Goal: Task Accomplishment & Management: Use online tool/utility

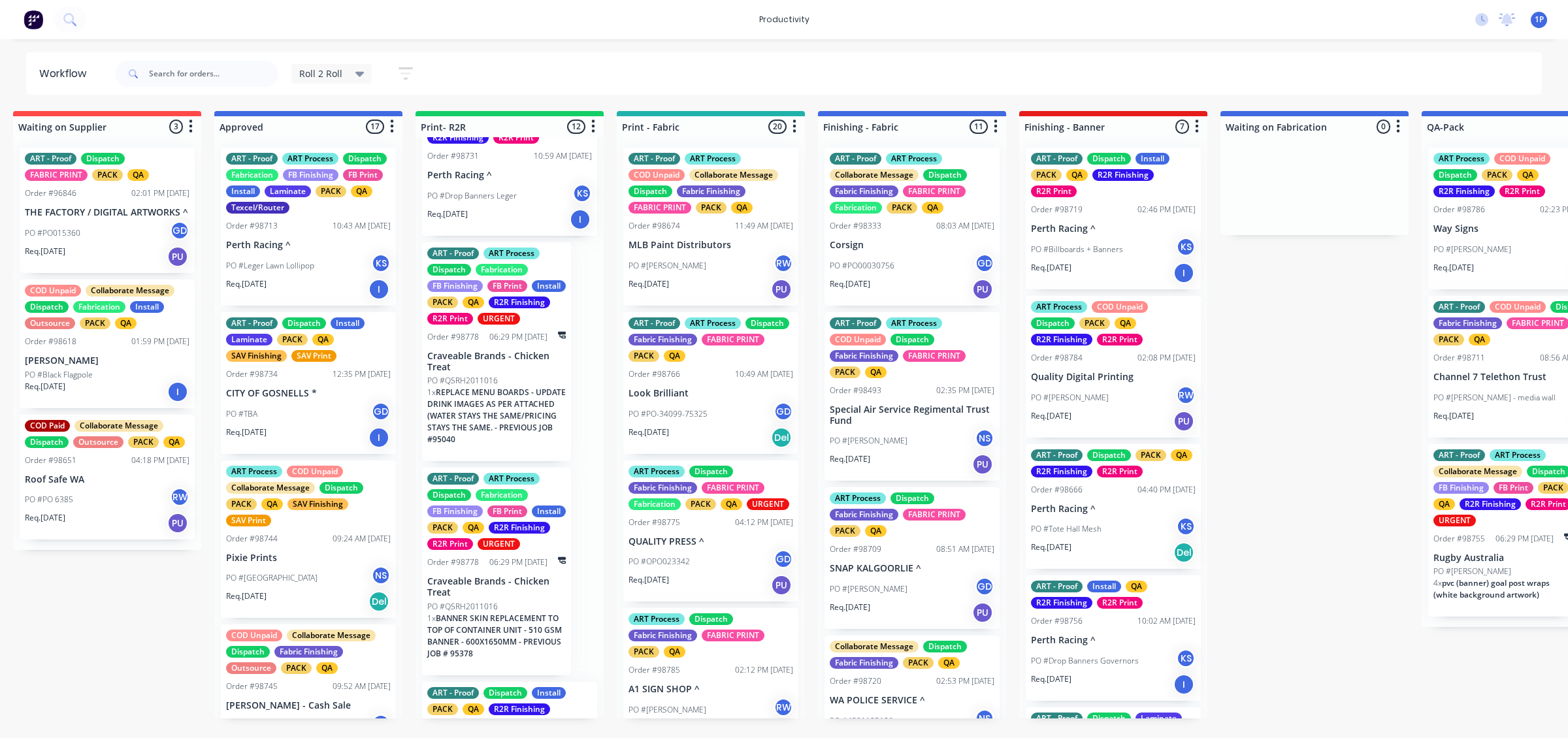
scroll to position [1, 0]
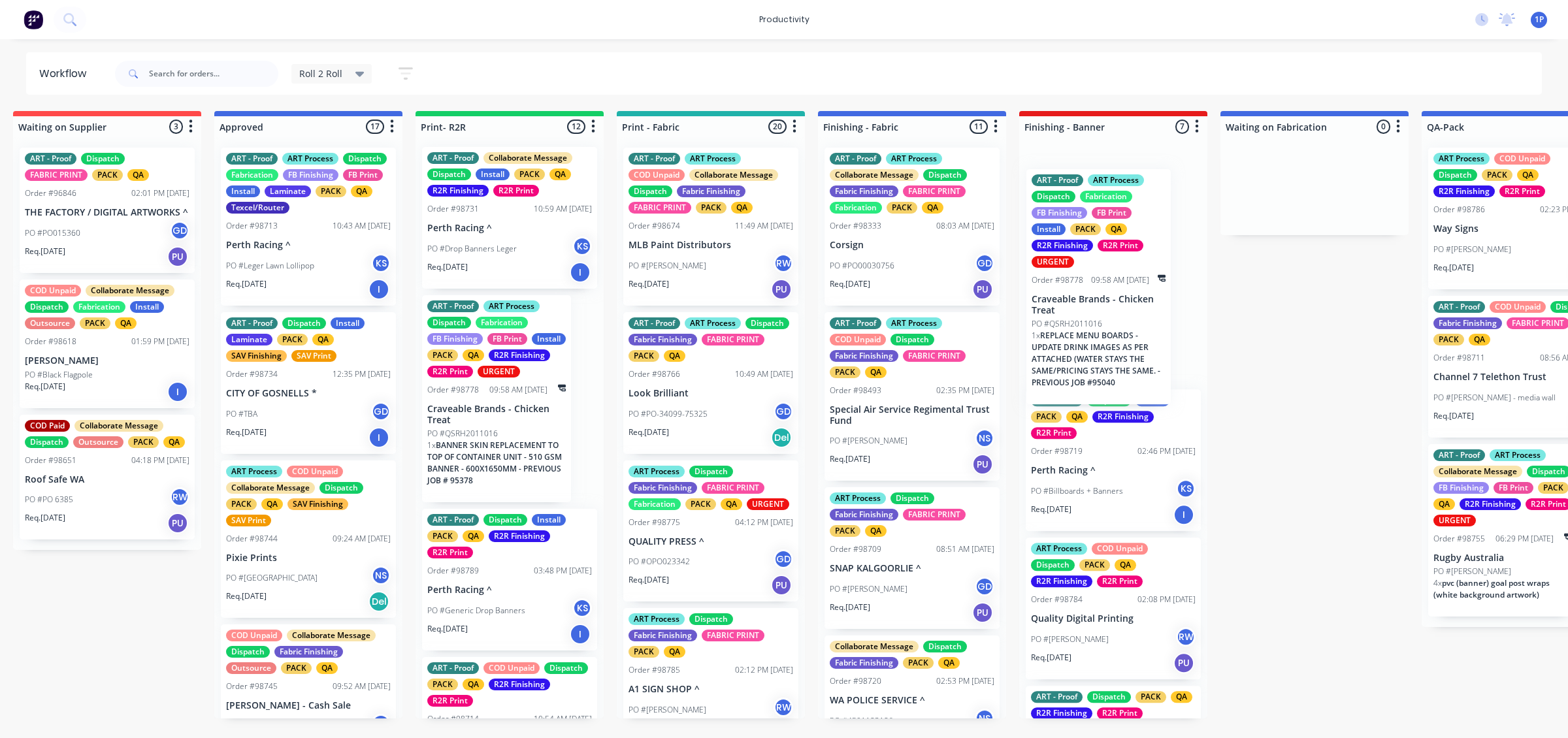
drag, startPoint x: 498, startPoint y: 441, endPoint x: 1115, endPoint y: 311, distance: 630.5
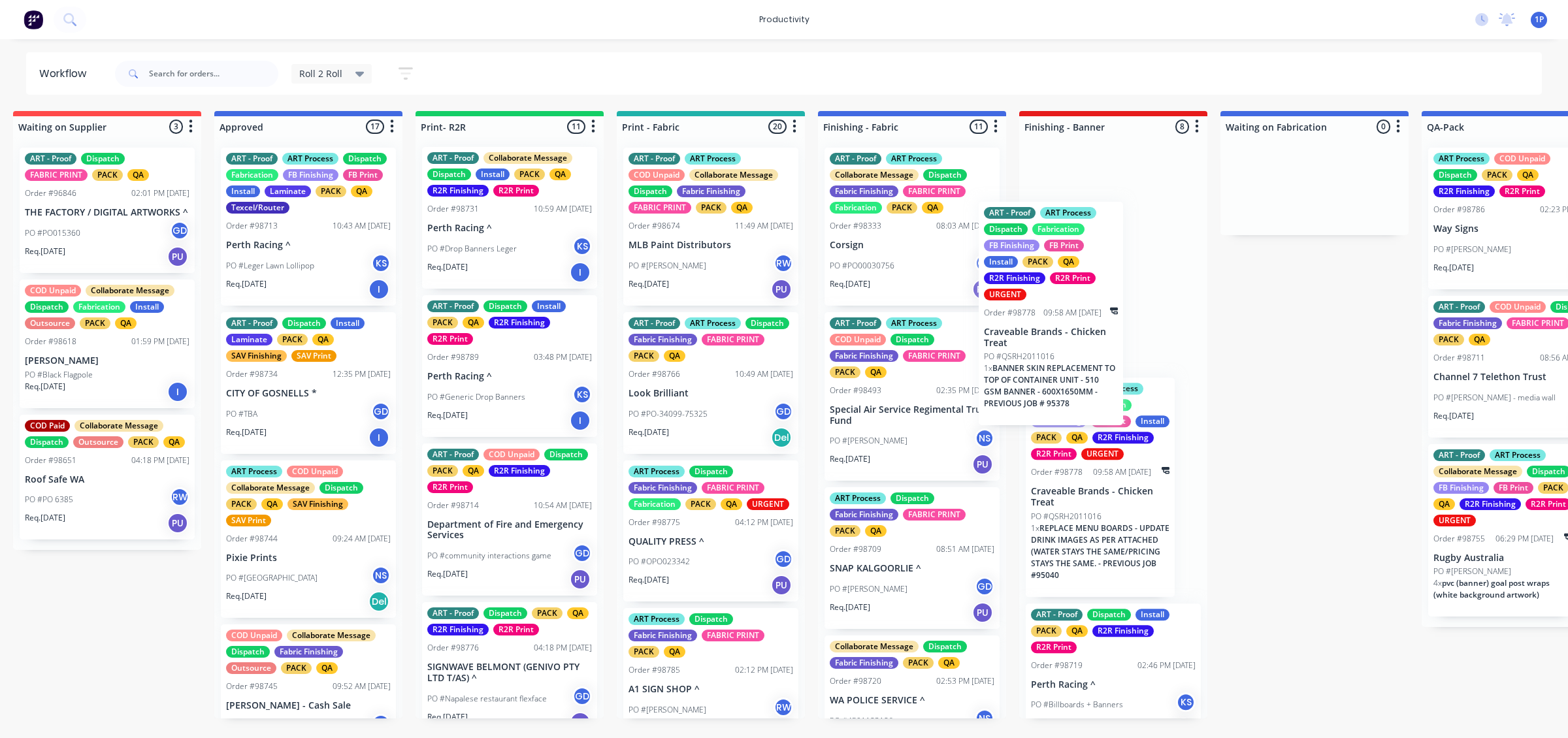
drag, startPoint x: 492, startPoint y: 486, endPoint x: 1076, endPoint y: 376, distance: 594.3
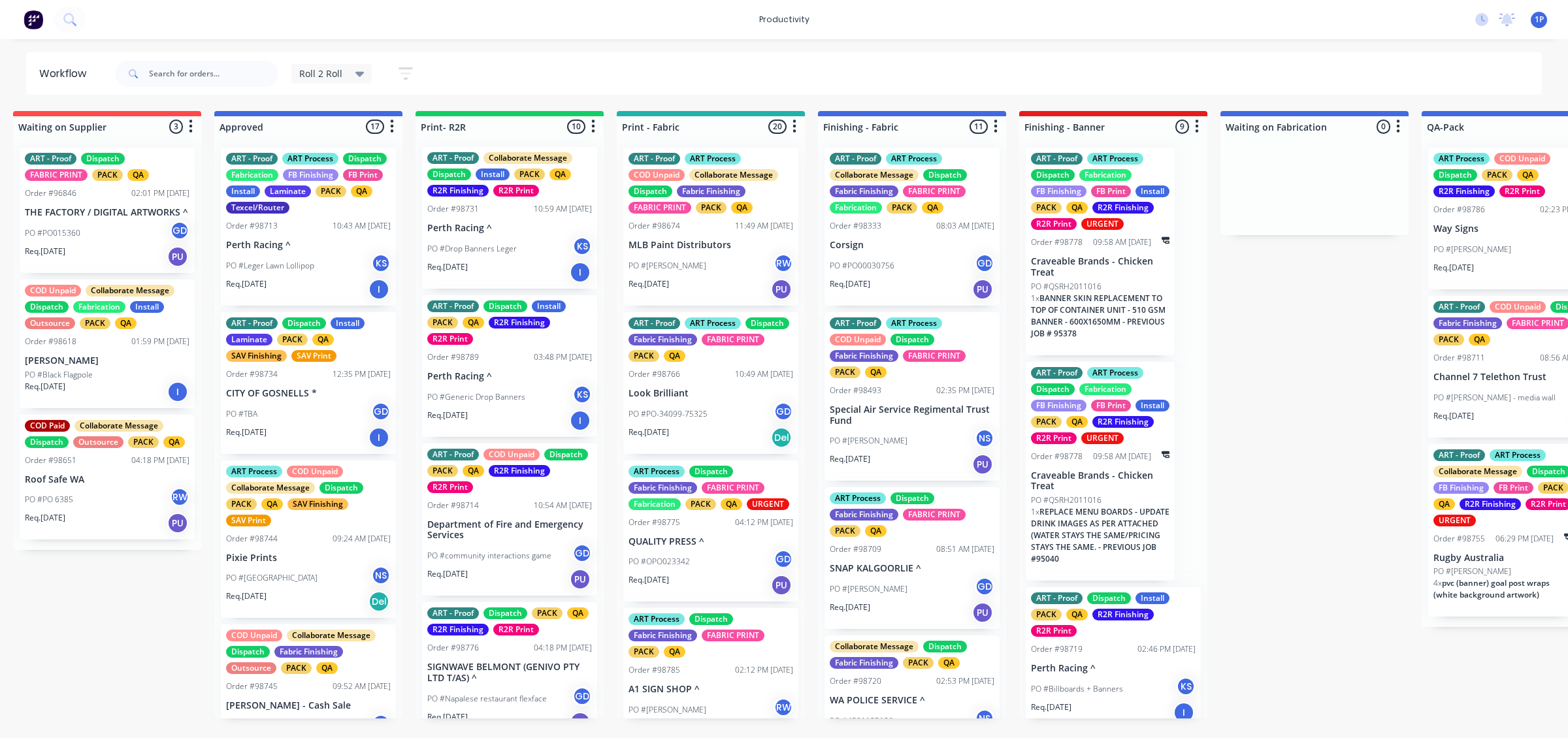
scroll to position [0, 0]
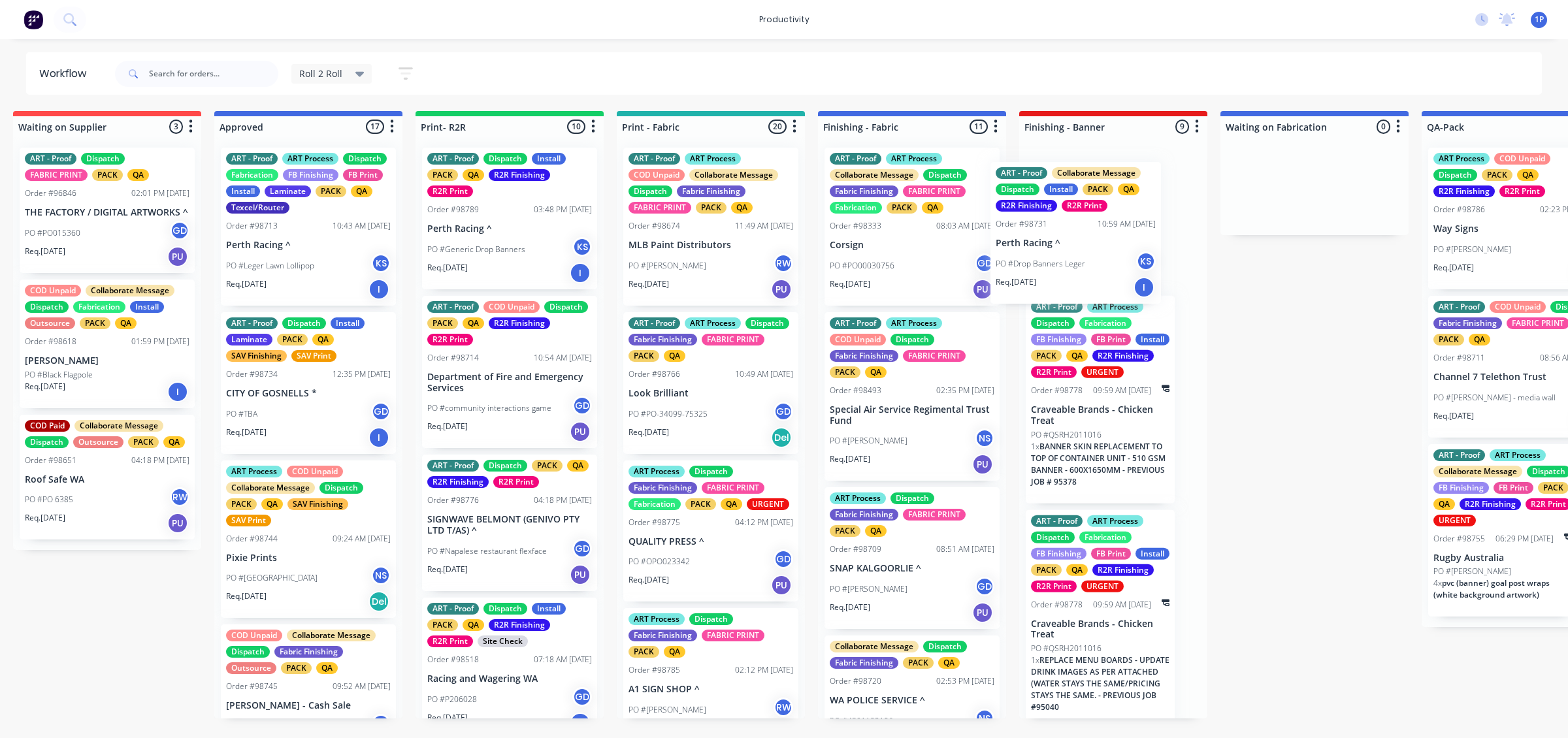
drag, startPoint x: 481, startPoint y: 246, endPoint x: 1074, endPoint y: 259, distance: 593.1
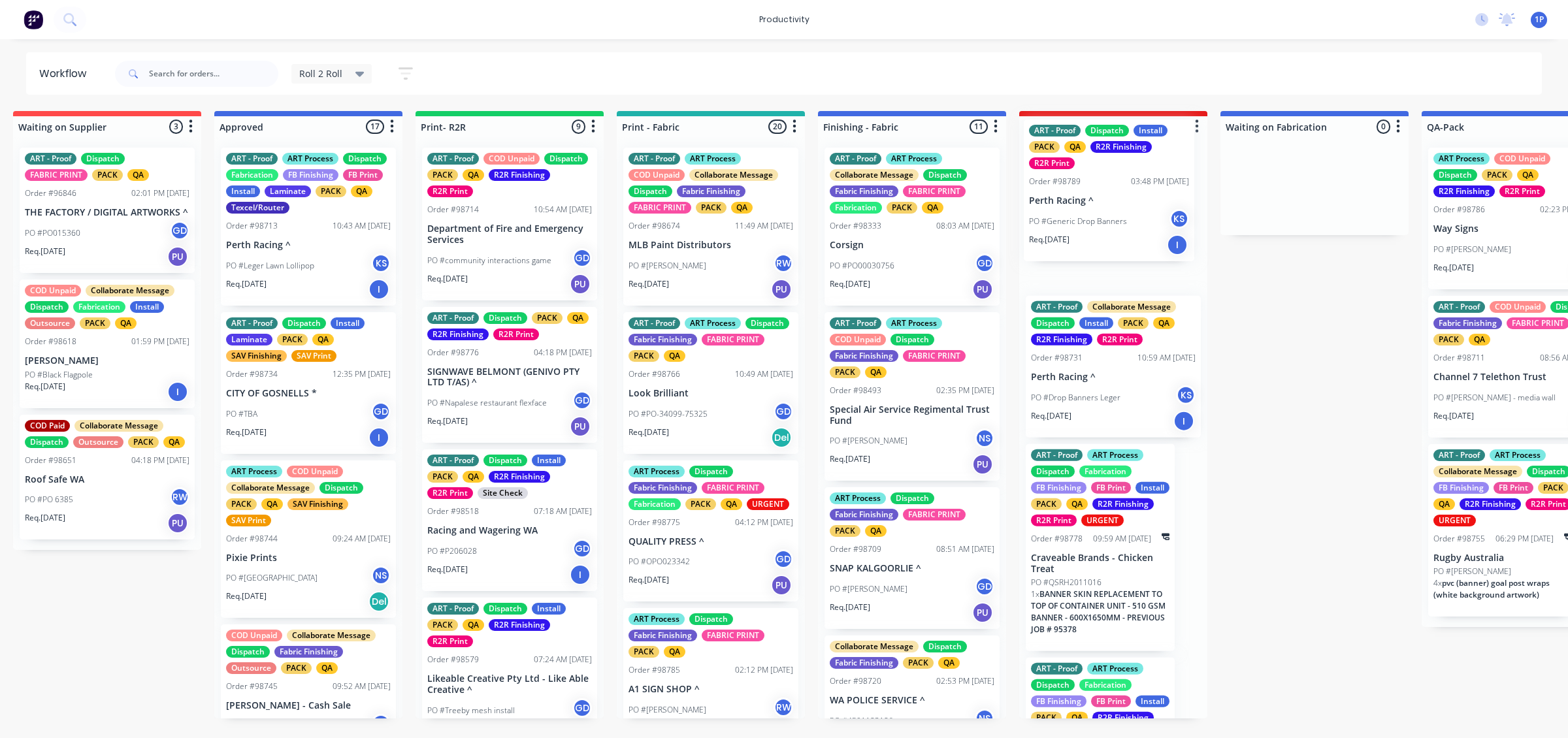
drag, startPoint x: 490, startPoint y: 243, endPoint x: 1101, endPoint y: 215, distance: 611.6
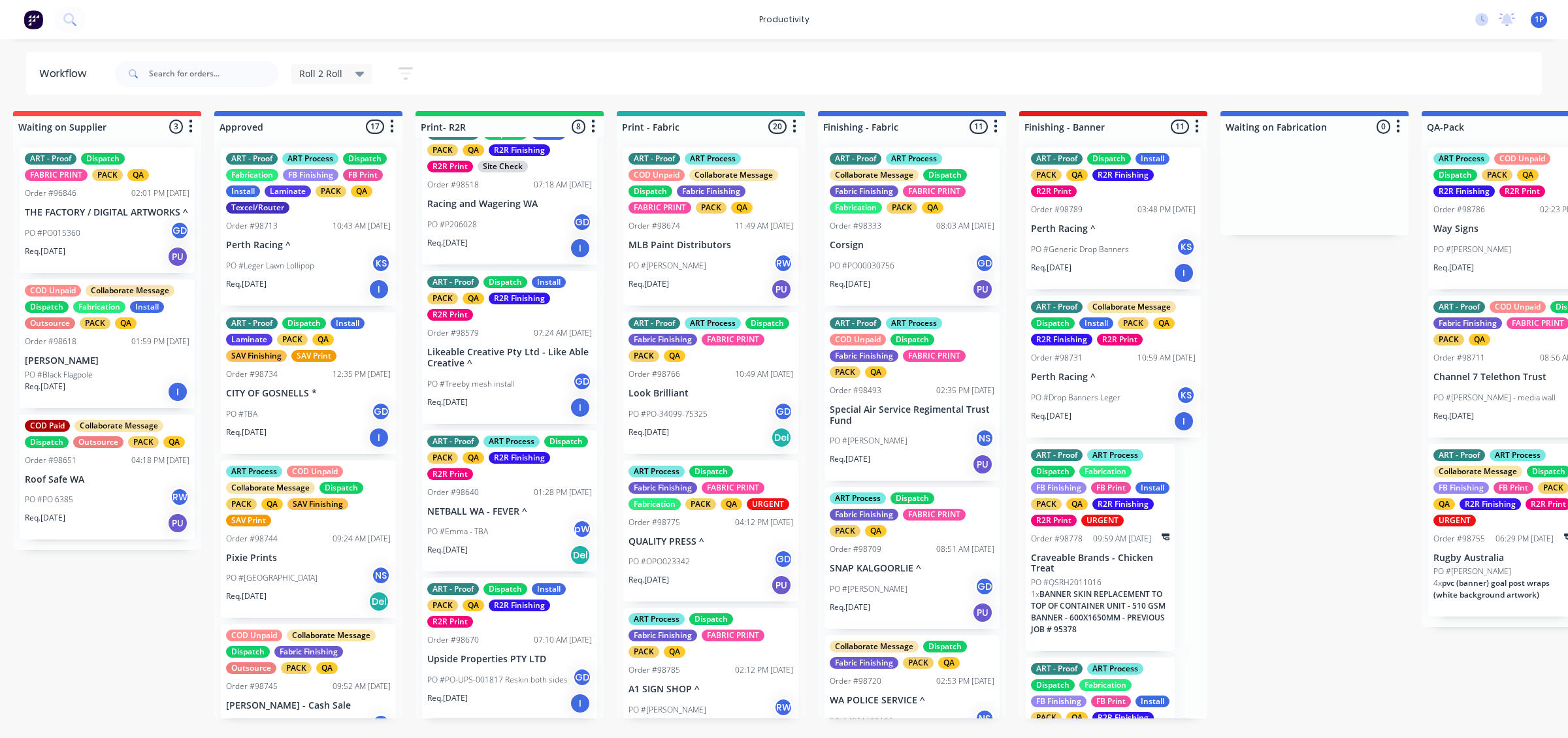
scroll to position [408, 0]
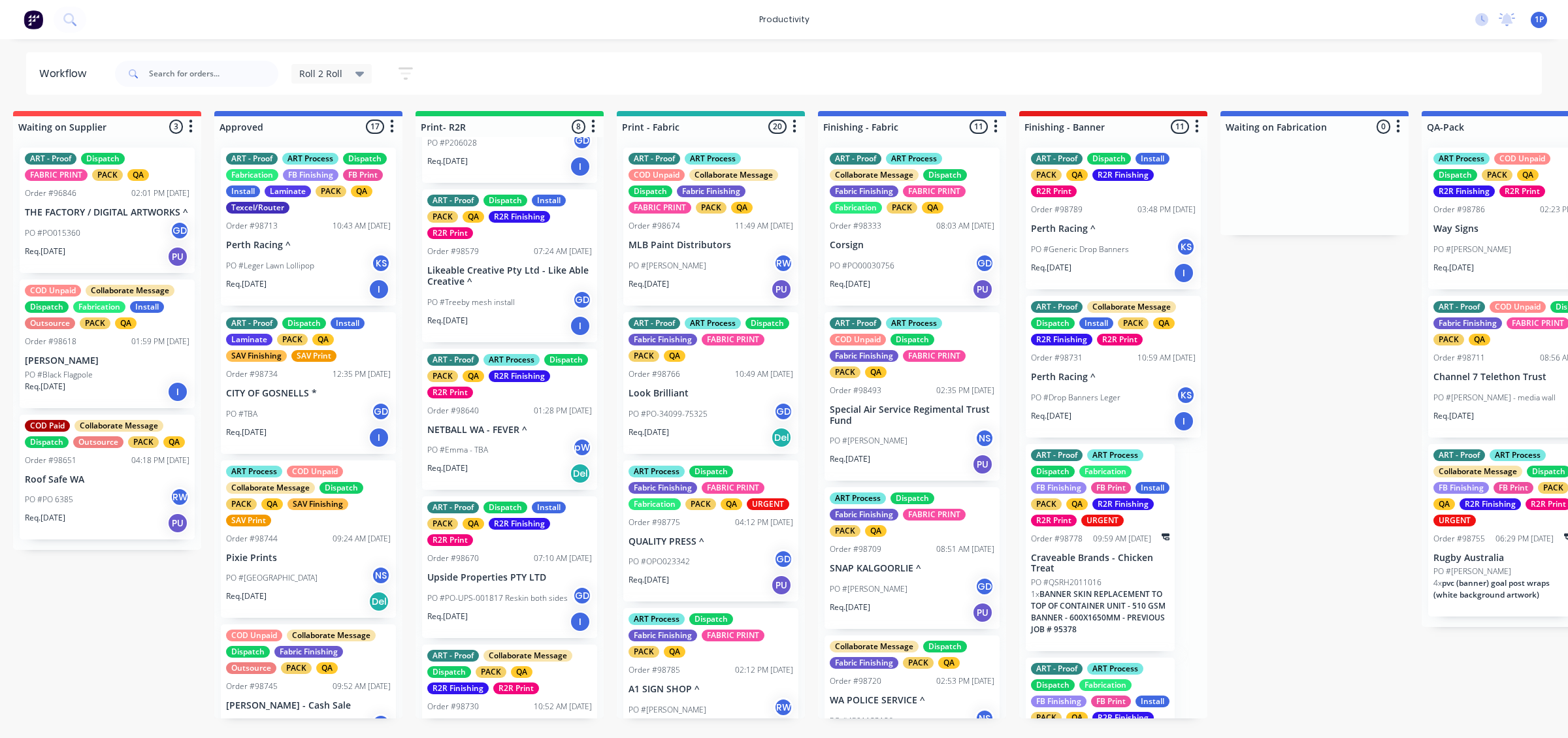
click at [469, 309] on div "PO #Treeby mesh install GD" at bounding box center [509, 302] width 165 height 25
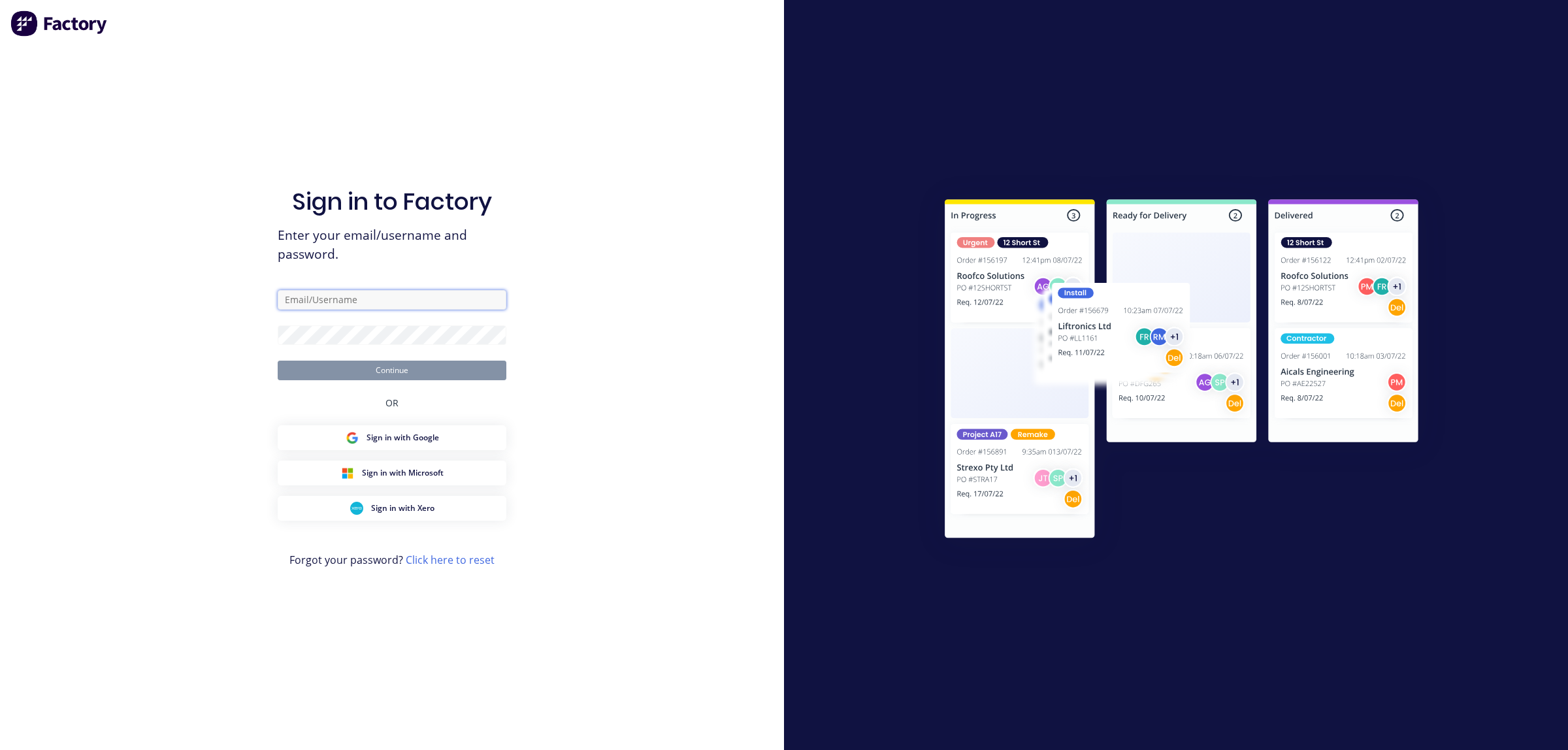
type input "[EMAIL_ADDRESS][DOMAIN_NAME]"
click at [345, 377] on button "Continue" at bounding box center [391, 371] width 228 height 19
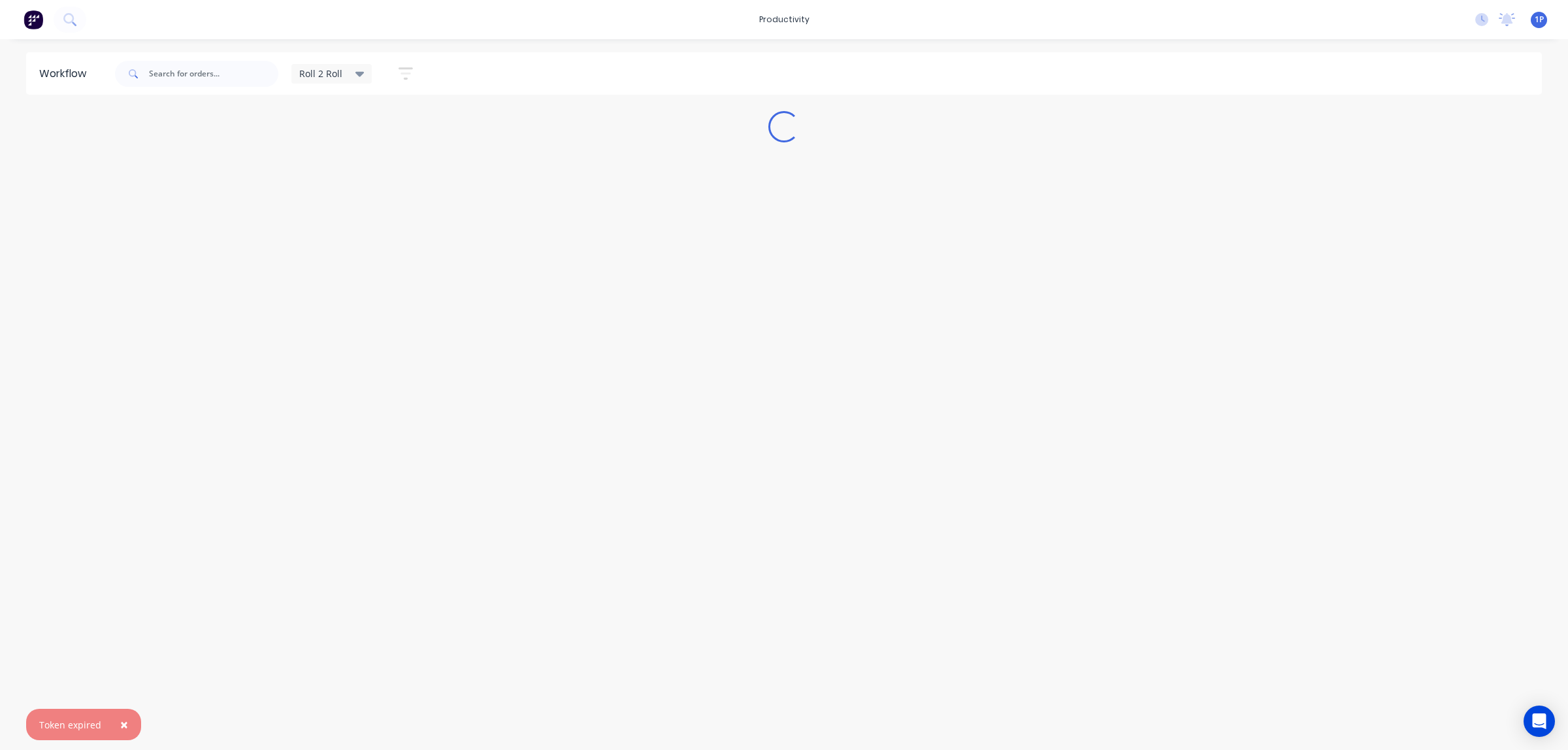
click at [115, 723] on button "×" at bounding box center [124, 724] width 34 height 31
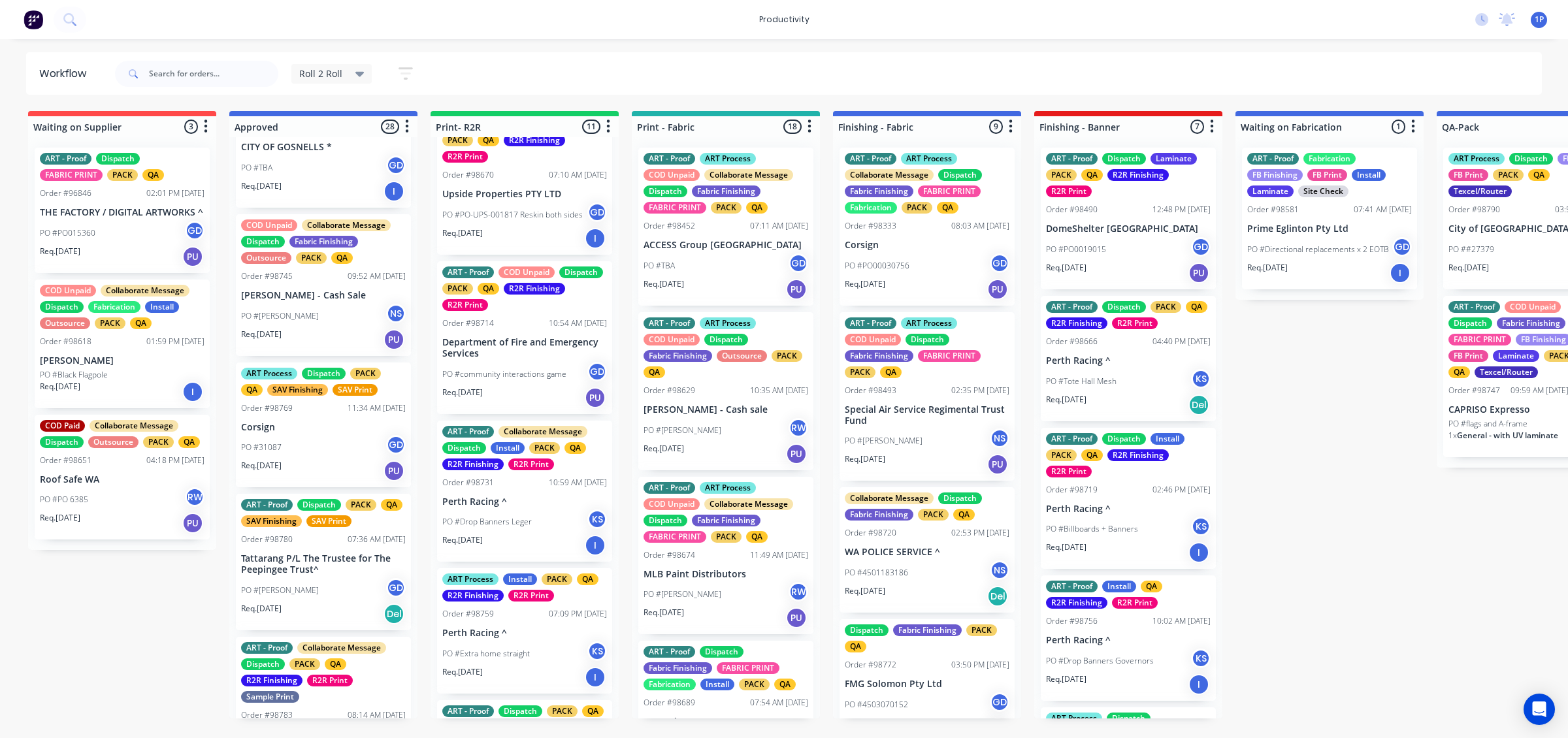
scroll to position [572, 0]
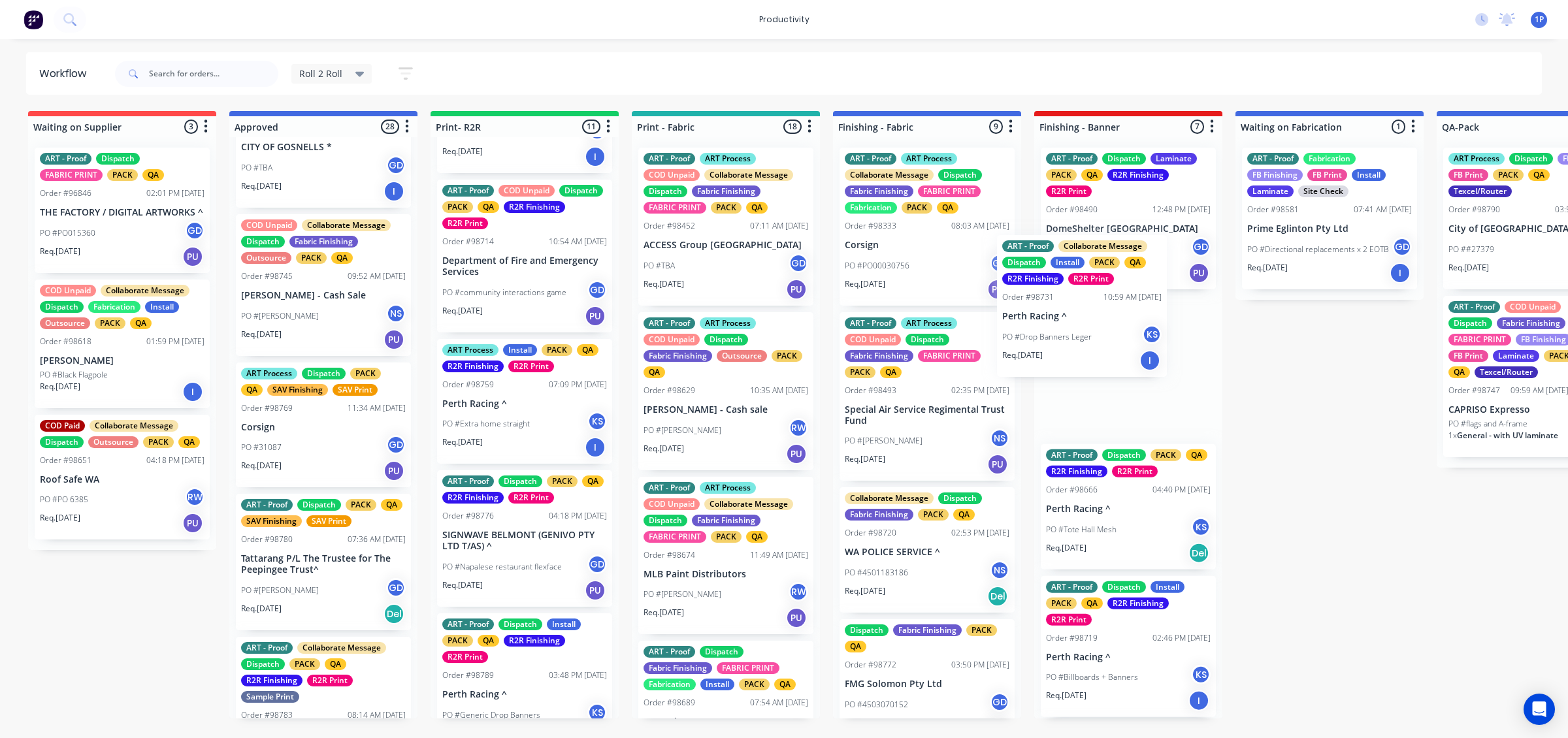
drag, startPoint x: 527, startPoint y: 456, endPoint x: 1096, endPoint y: 348, distance: 579.2
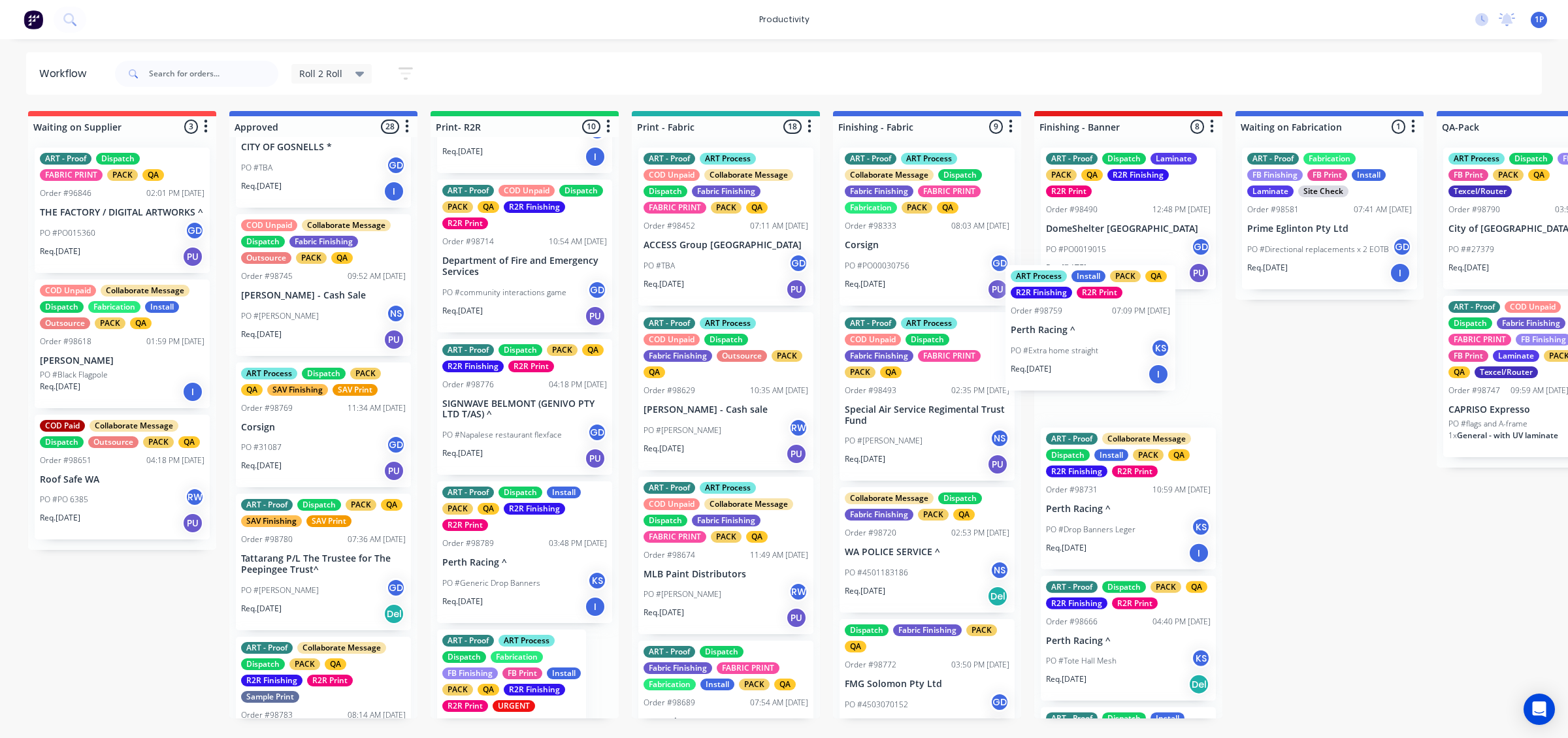
drag, startPoint x: 586, startPoint y: 400, endPoint x: 1112, endPoint y: 334, distance: 530.1
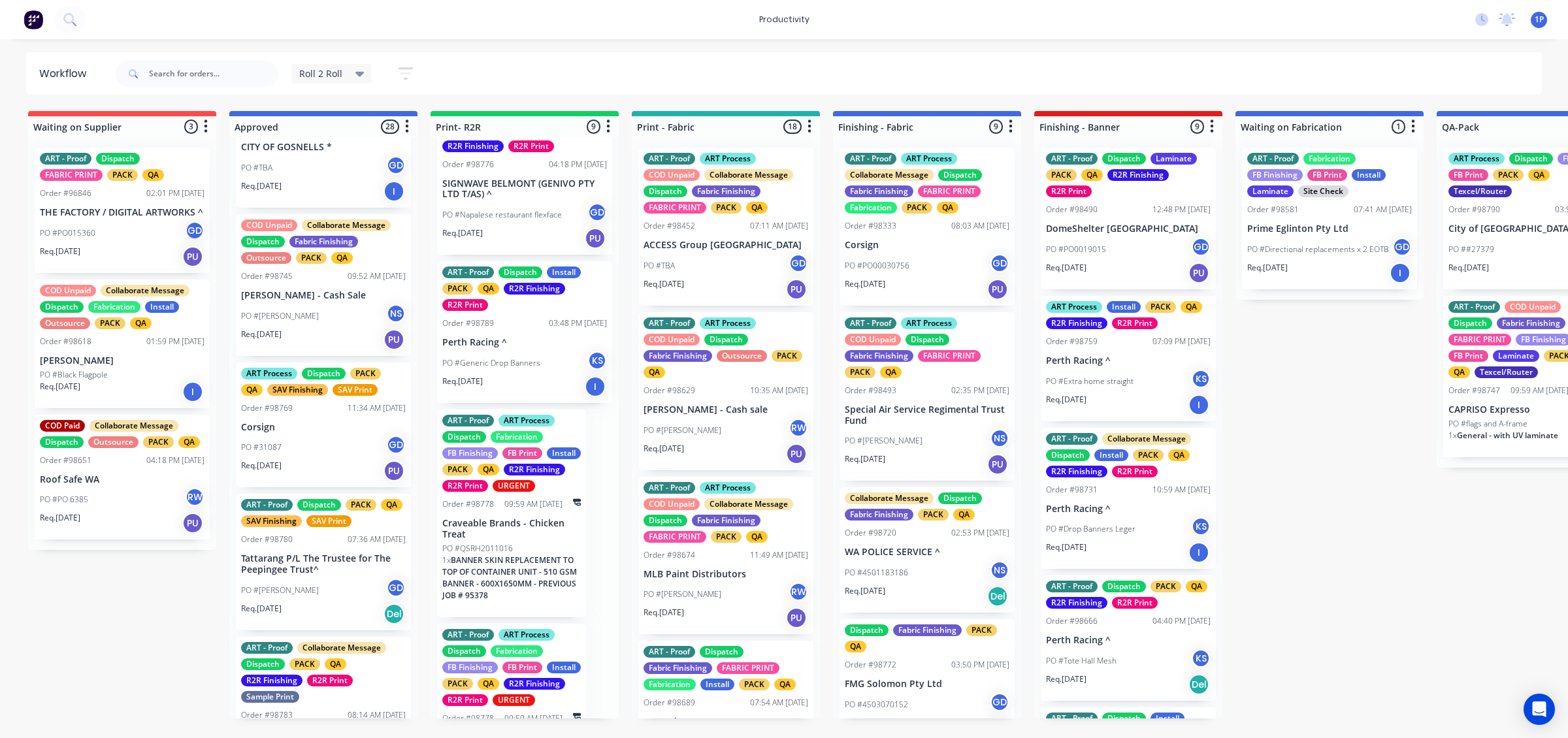
scroll to position [817, 0]
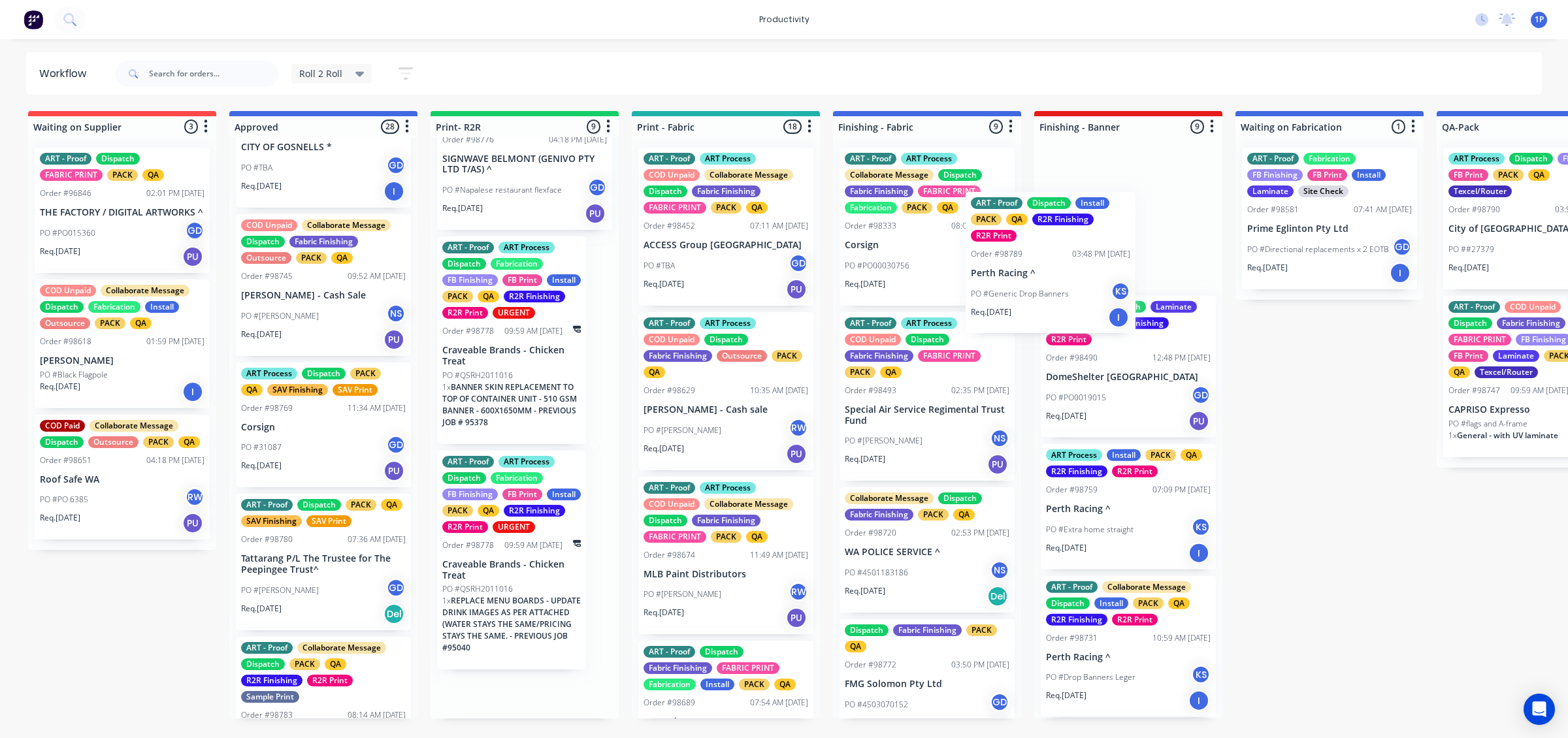
drag, startPoint x: 577, startPoint y: 348, endPoint x: 1135, endPoint y: 299, distance: 560.1
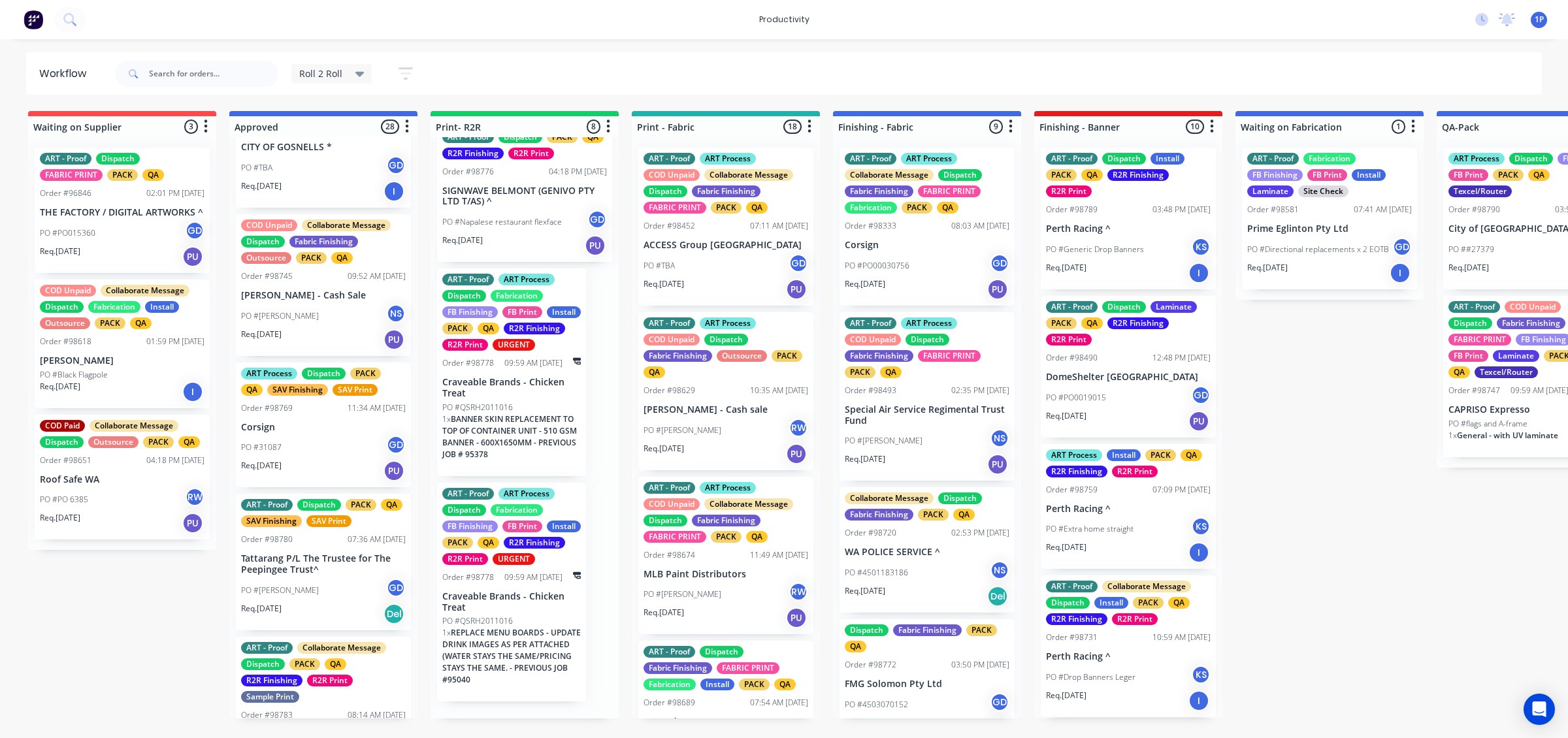
scroll to position [797, 0]
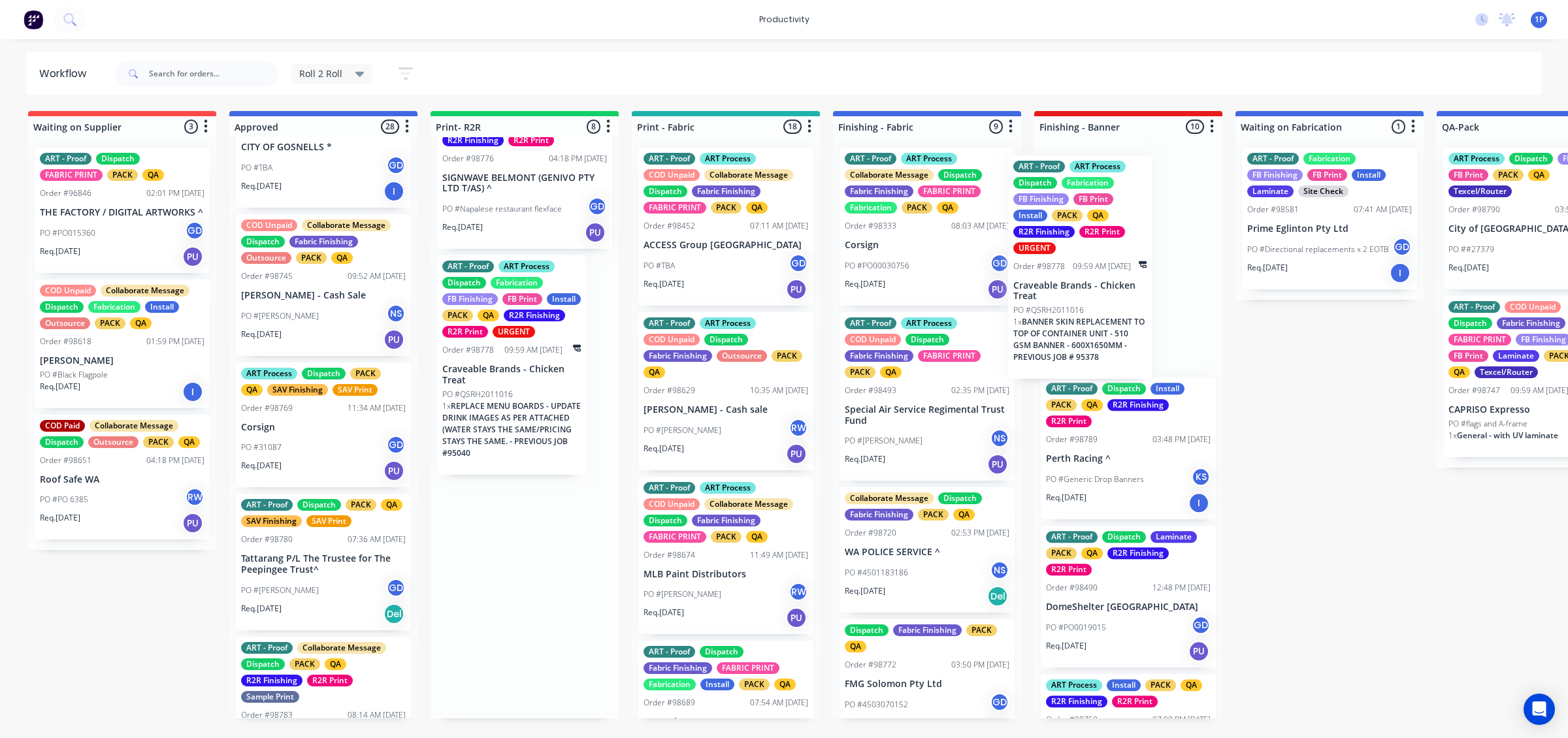
drag, startPoint x: 514, startPoint y: 441, endPoint x: 1092, endPoint y: 341, distance: 586.6
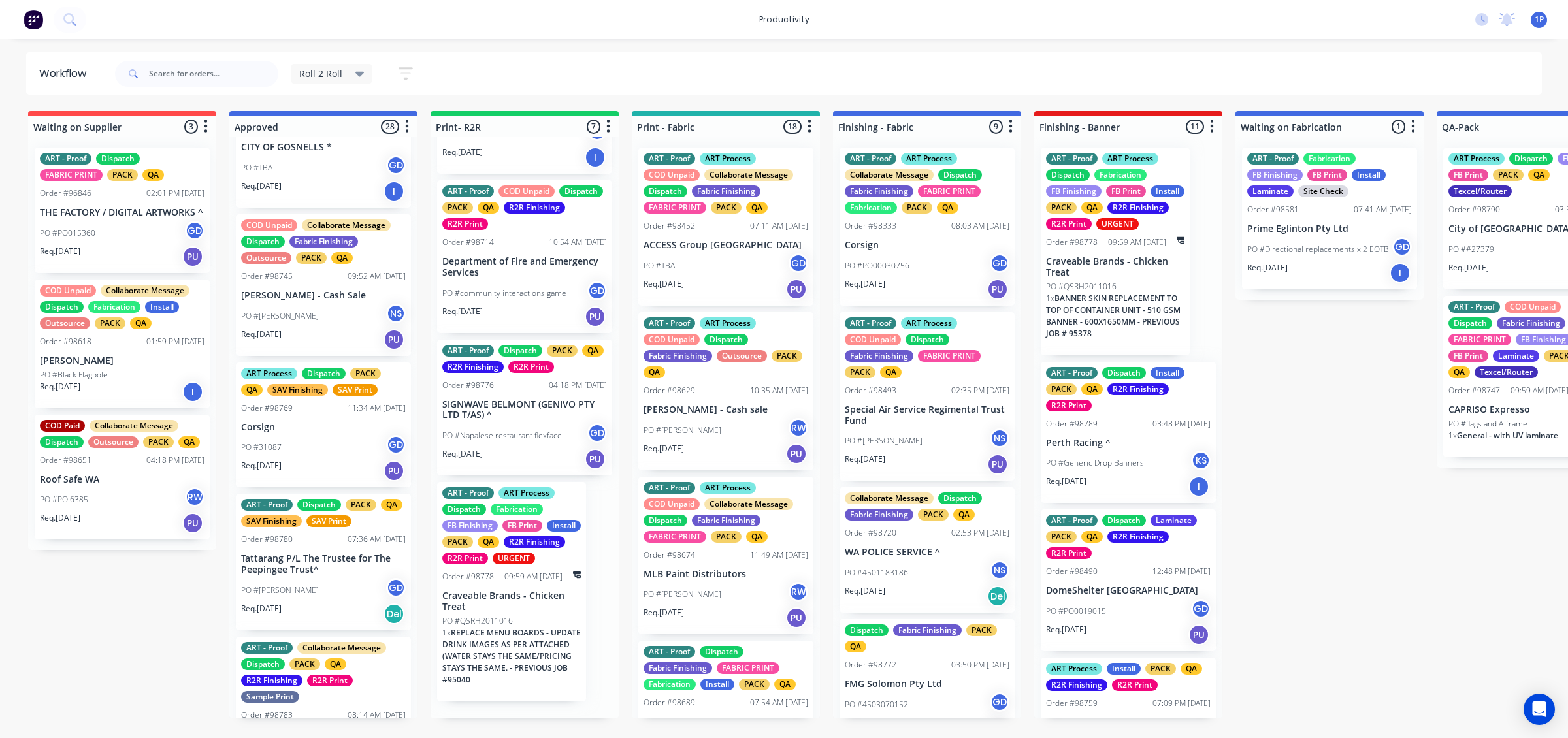
scroll to position [567, 0]
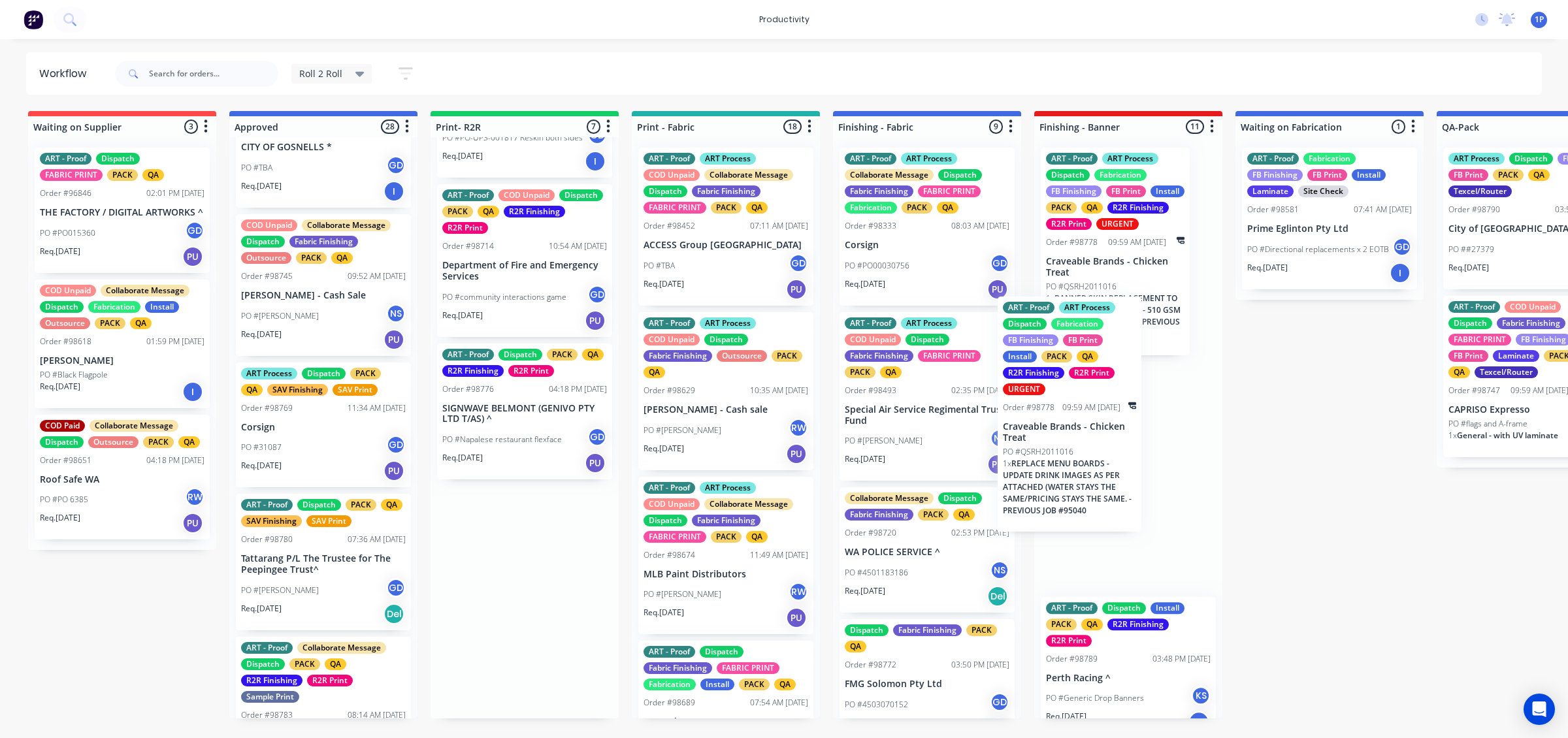
drag, startPoint x: 522, startPoint y: 614, endPoint x: 1101, endPoint y: 430, distance: 607.5
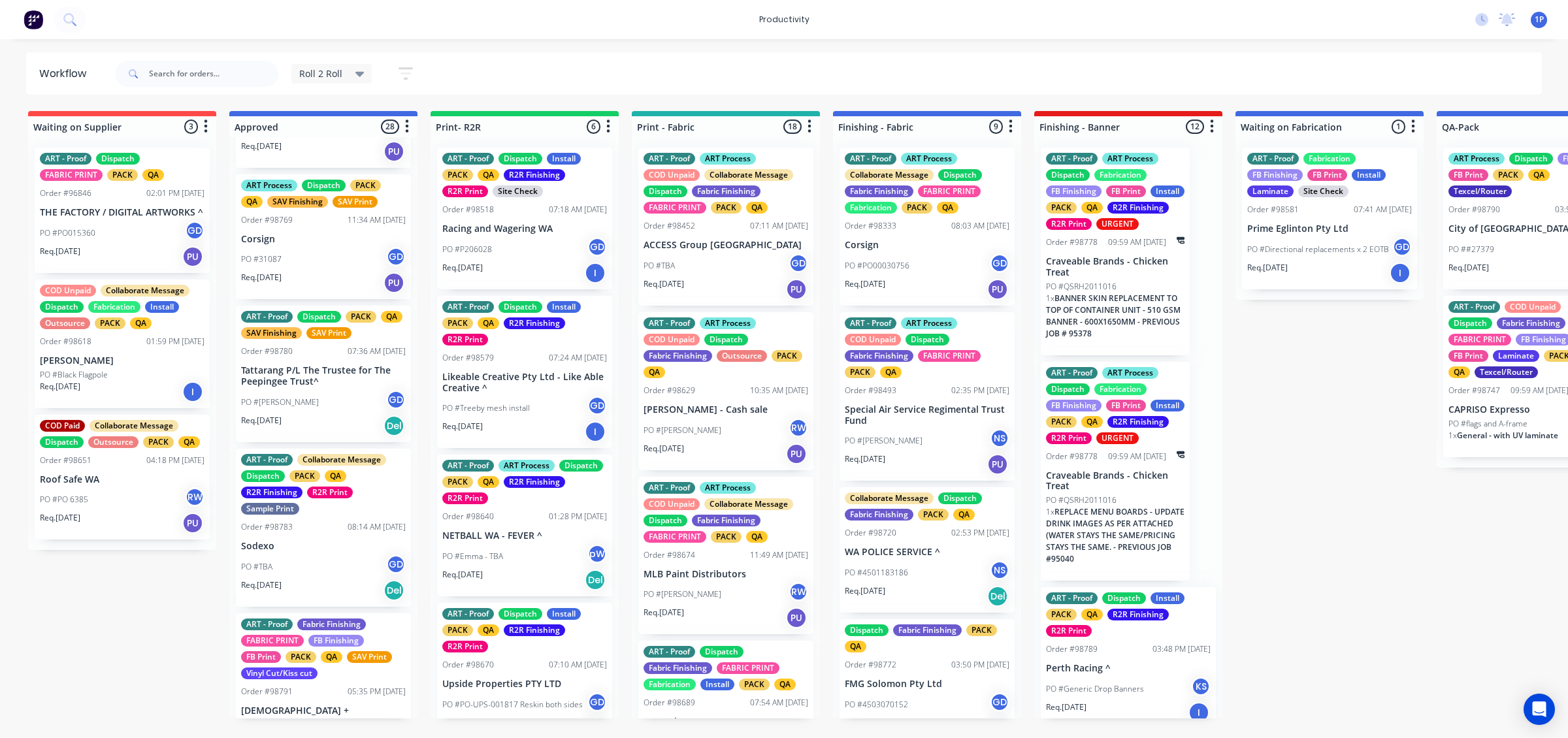
scroll to position [408, 0]
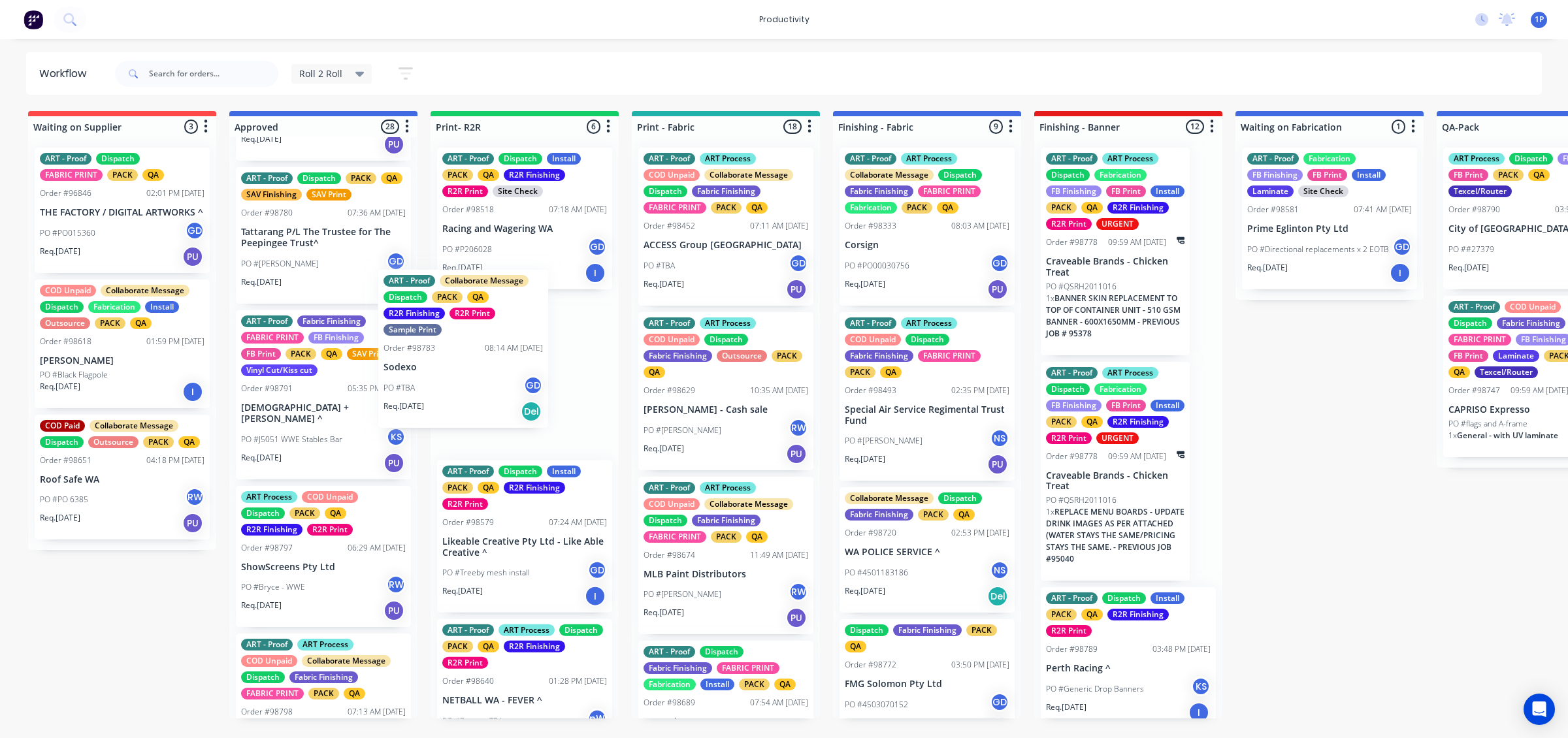
drag, startPoint x: 346, startPoint y: 416, endPoint x: 531, endPoint y: 355, distance: 194.8
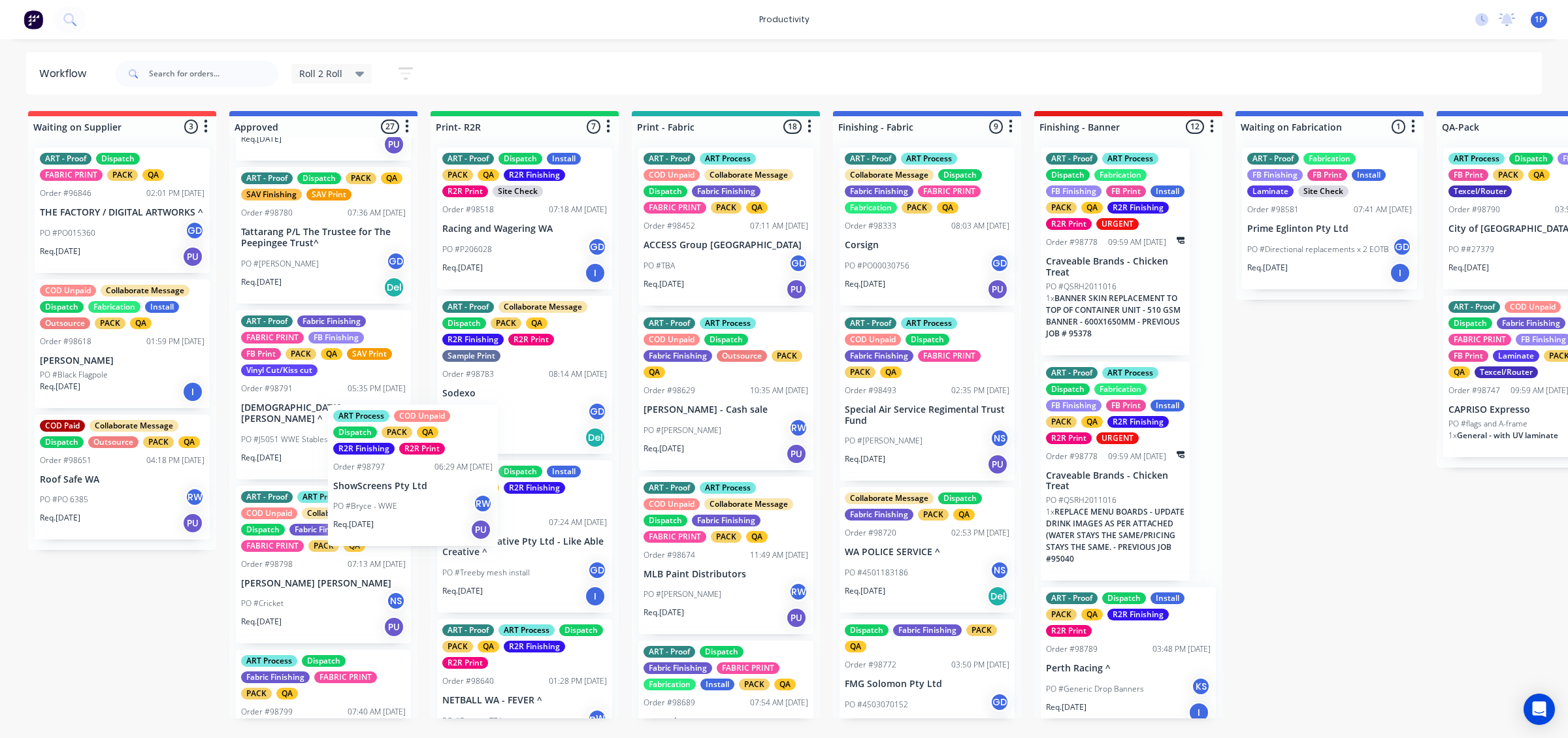
scroll to position [409, 0]
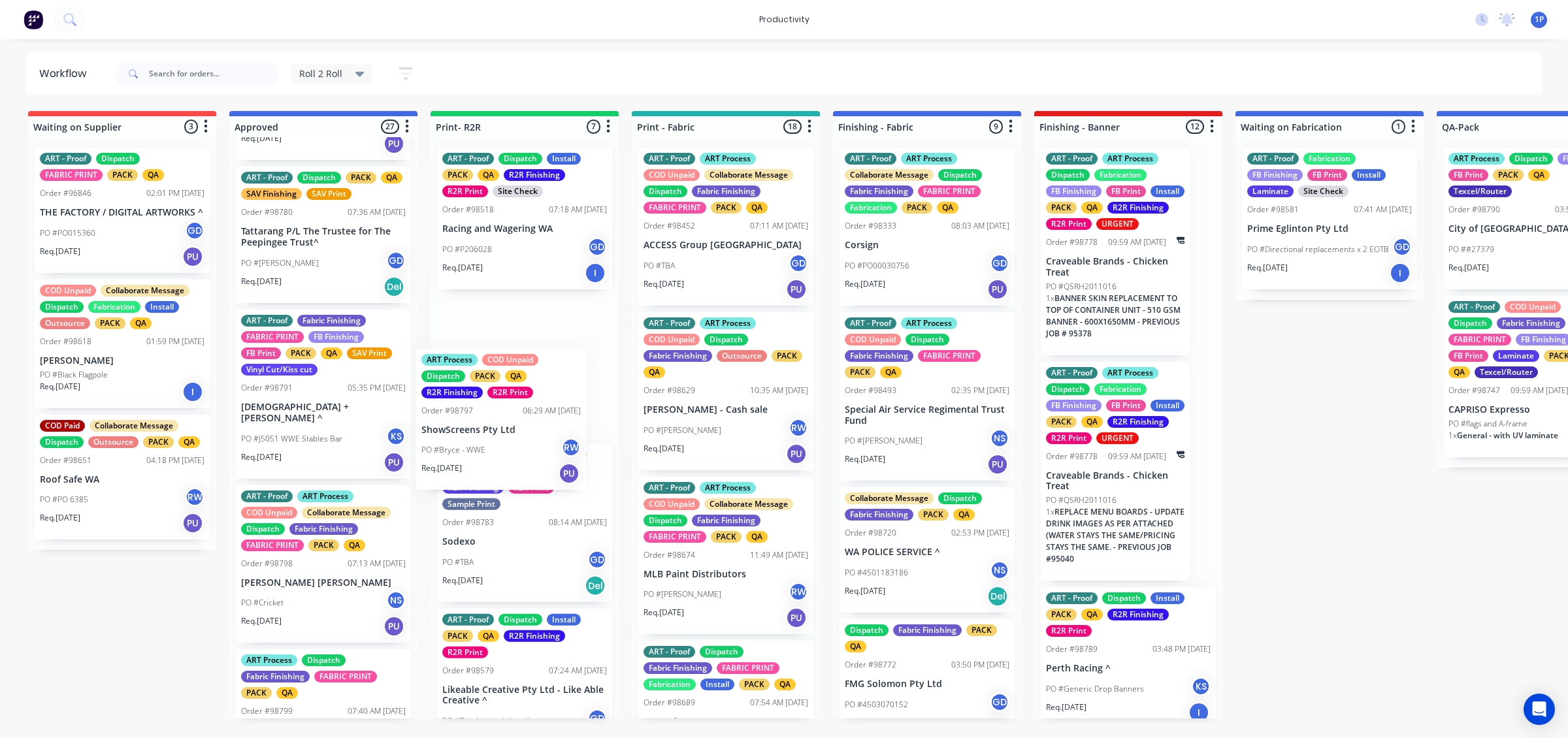
drag, startPoint x: 319, startPoint y: 591, endPoint x: 509, endPoint y: 461, distance: 230.2
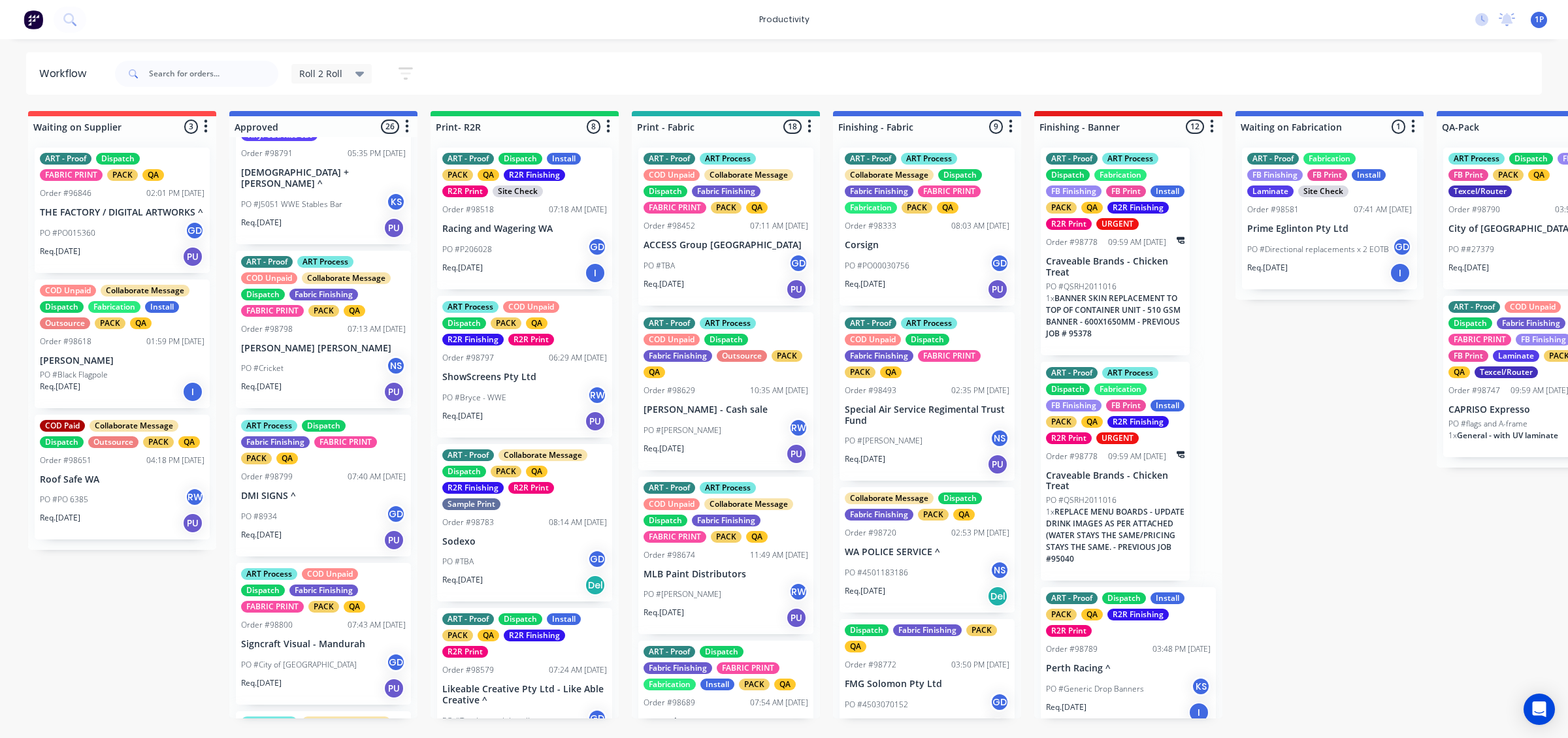
scroll to position [654, 0]
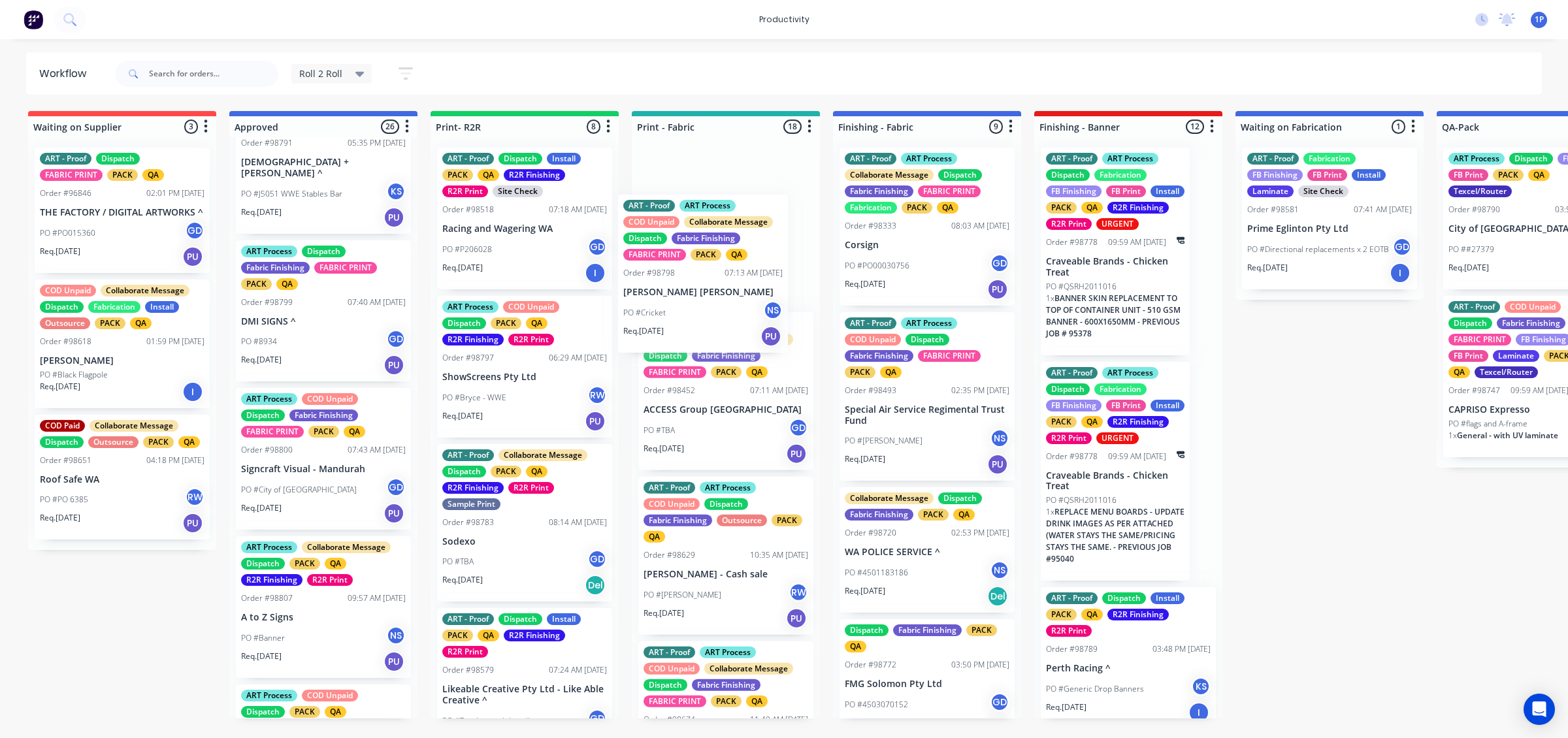
drag, startPoint x: 343, startPoint y: 360, endPoint x: 737, endPoint y: 320, distance: 396.0
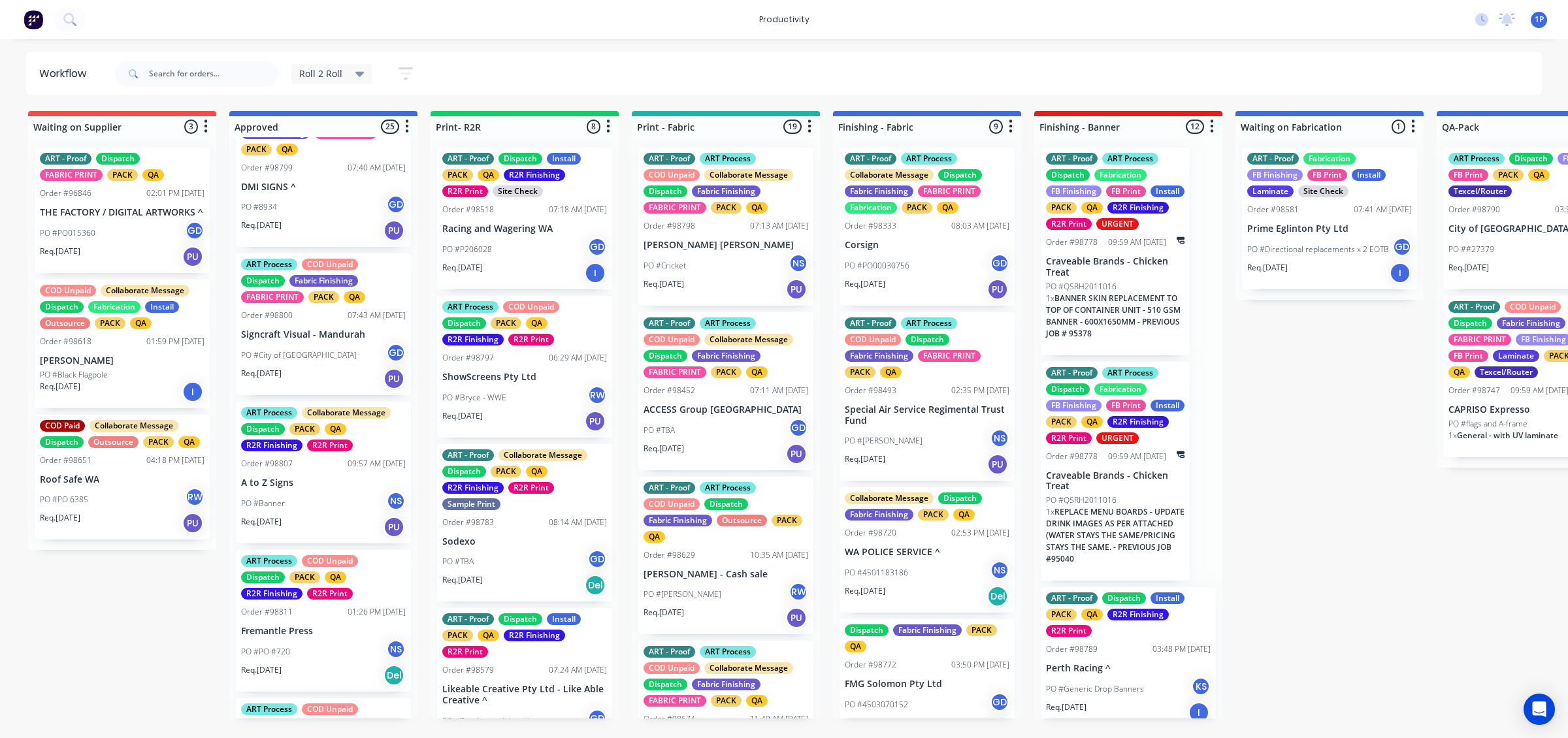
scroll to position [817, 0]
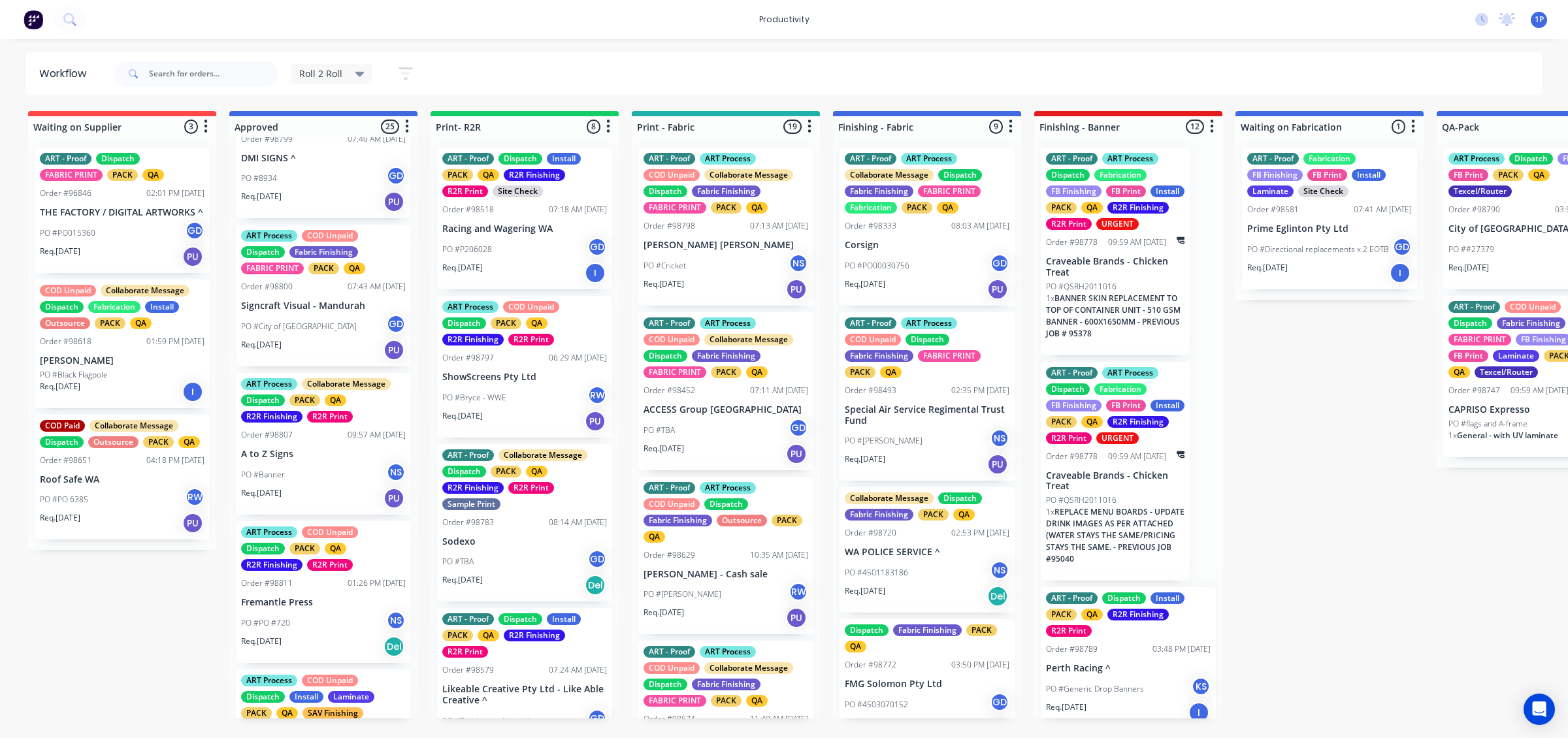
click at [361, 339] on div "Req. [DATE] PU" at bounding box center [323, 350] width 165 height 22
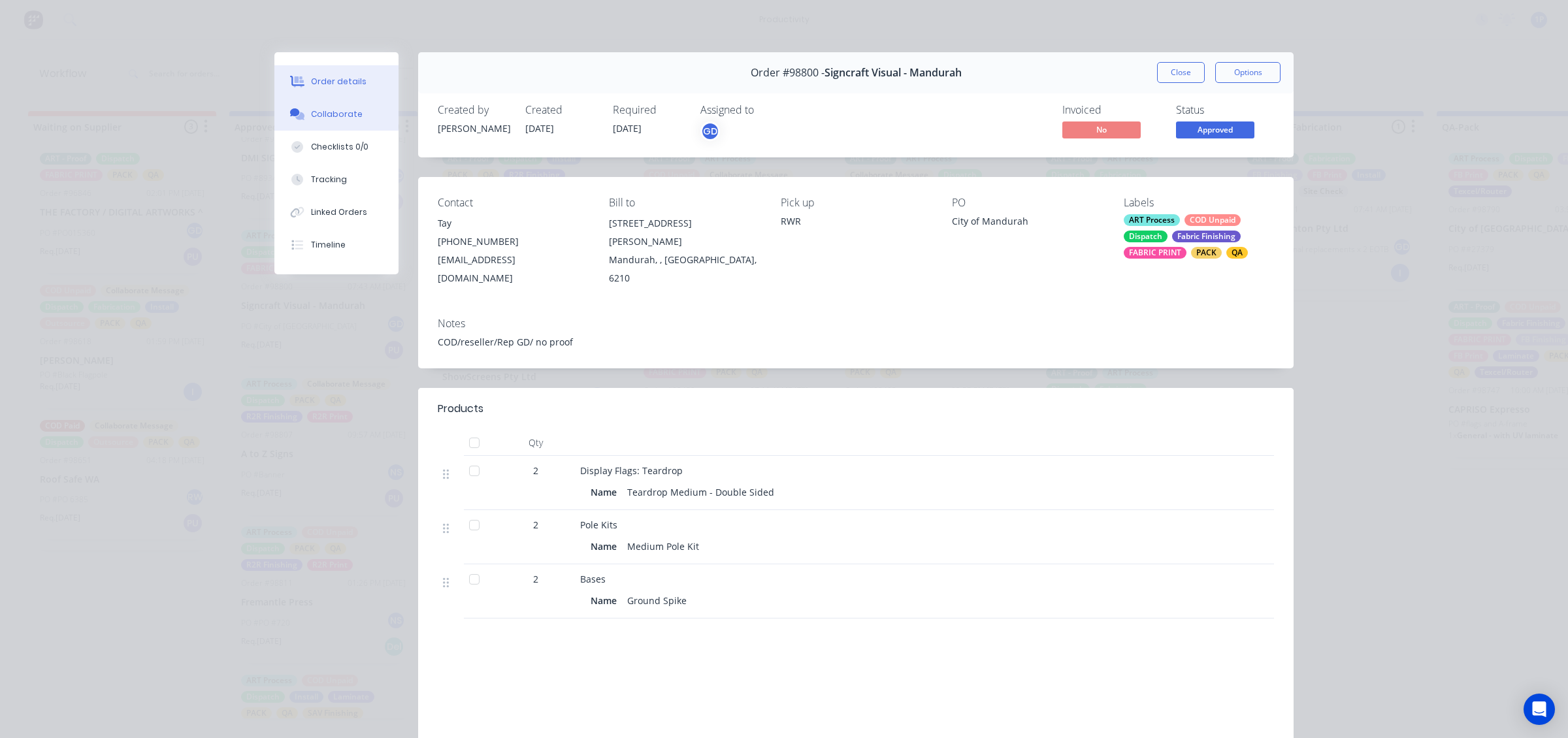
click at [351, 117] on button "Collaborate" at bounding box center [337, 114] width 124 height 32
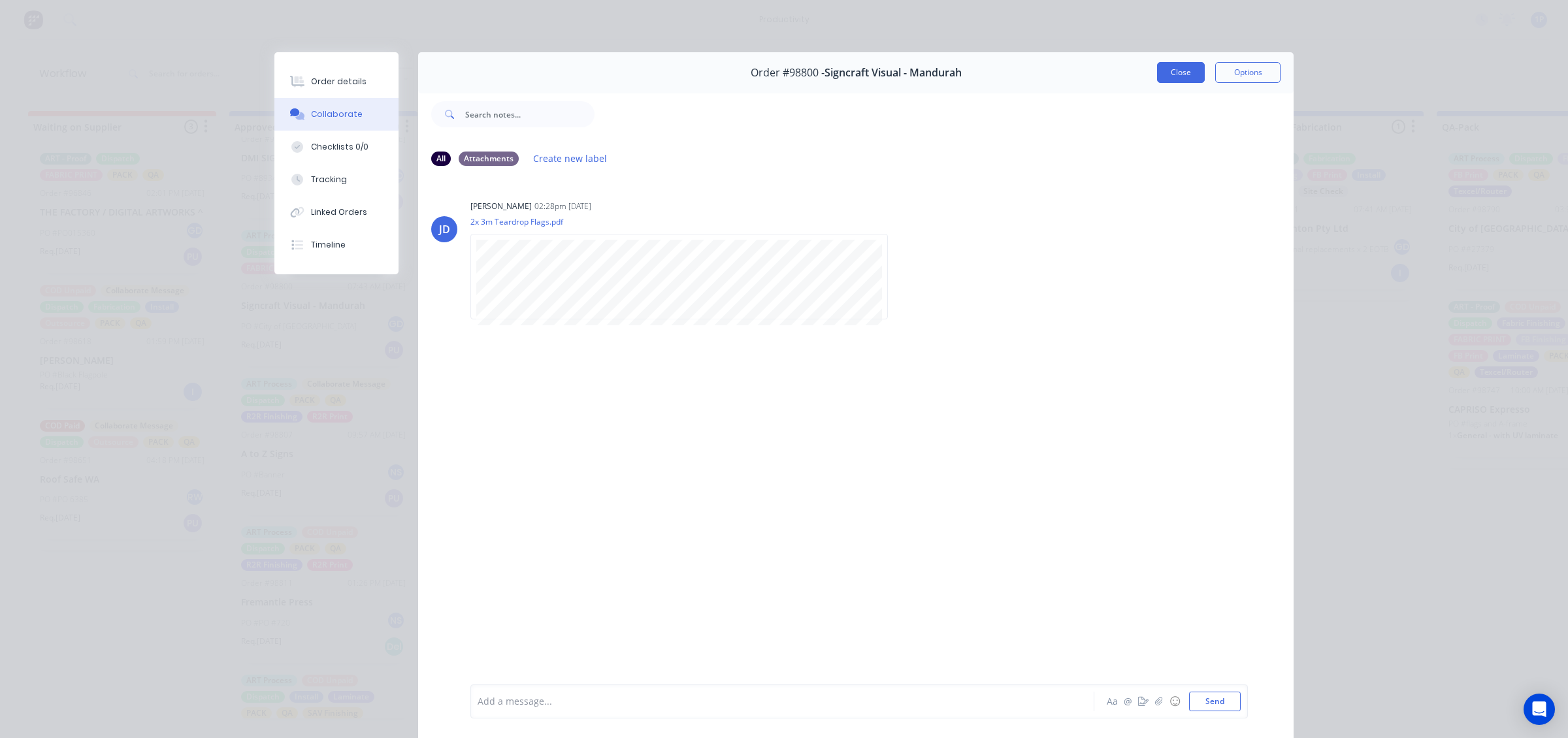
click at [1157, 77] on button "Close" at bounding box center [1181, 72] width 48 height 21
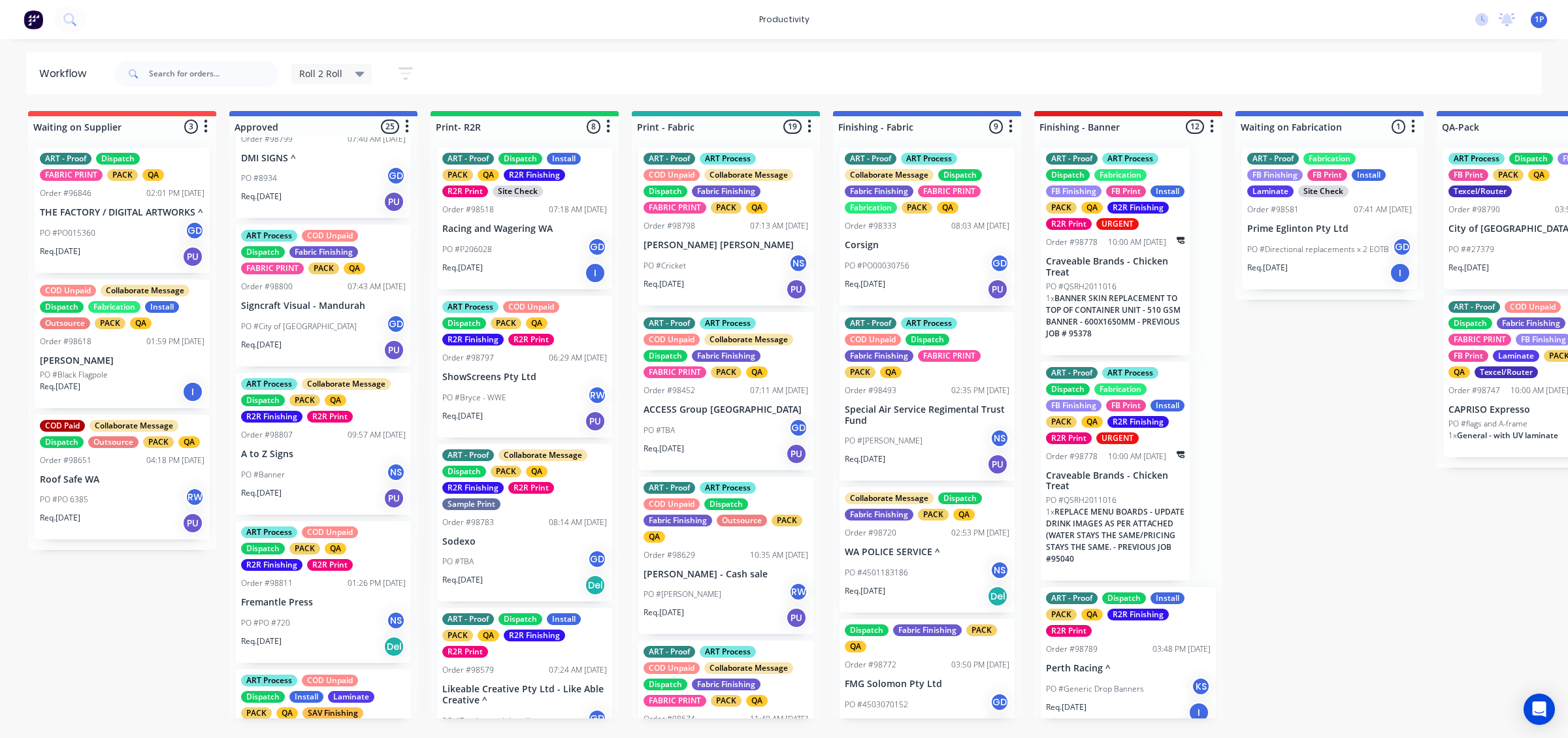
scroll to position [815, 0]
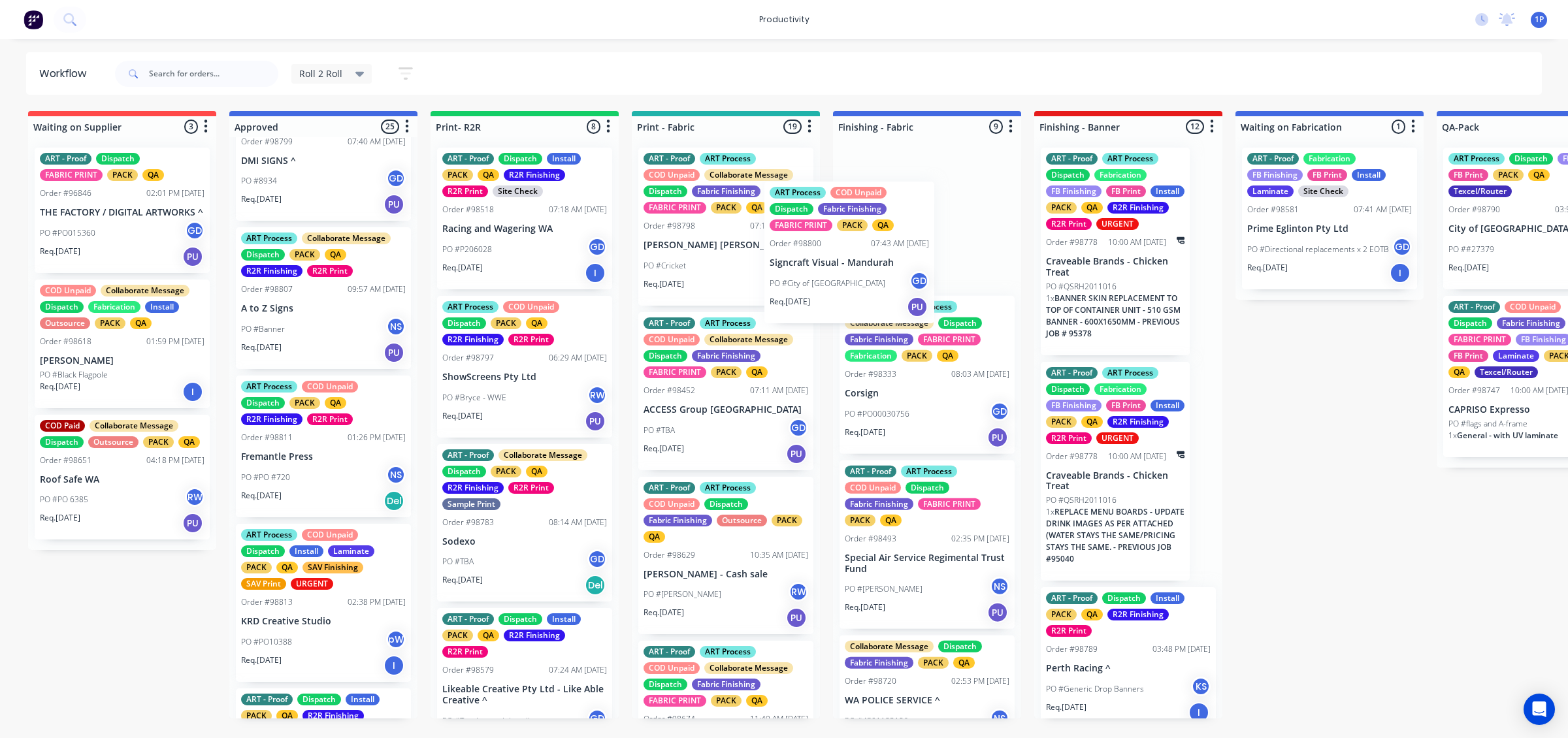
drag, startPoint x: 368, startPoint y: 333, endPoint x: 930, endPoint y: 292, distance: 563.5
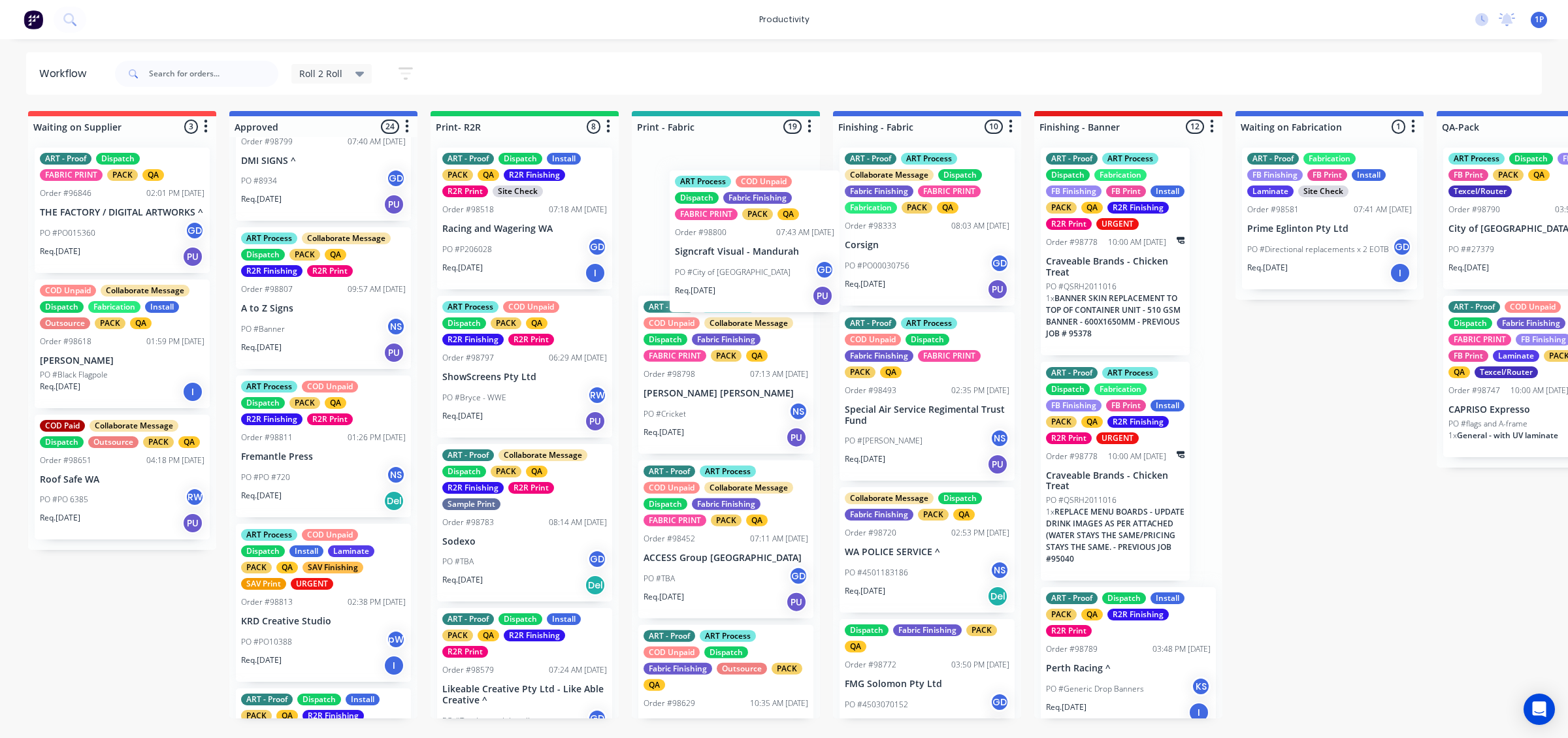
drag, startPoint x: 928, startPoint y: 248, endPoint x: 747, endPoint y: 273, distance: 182.7
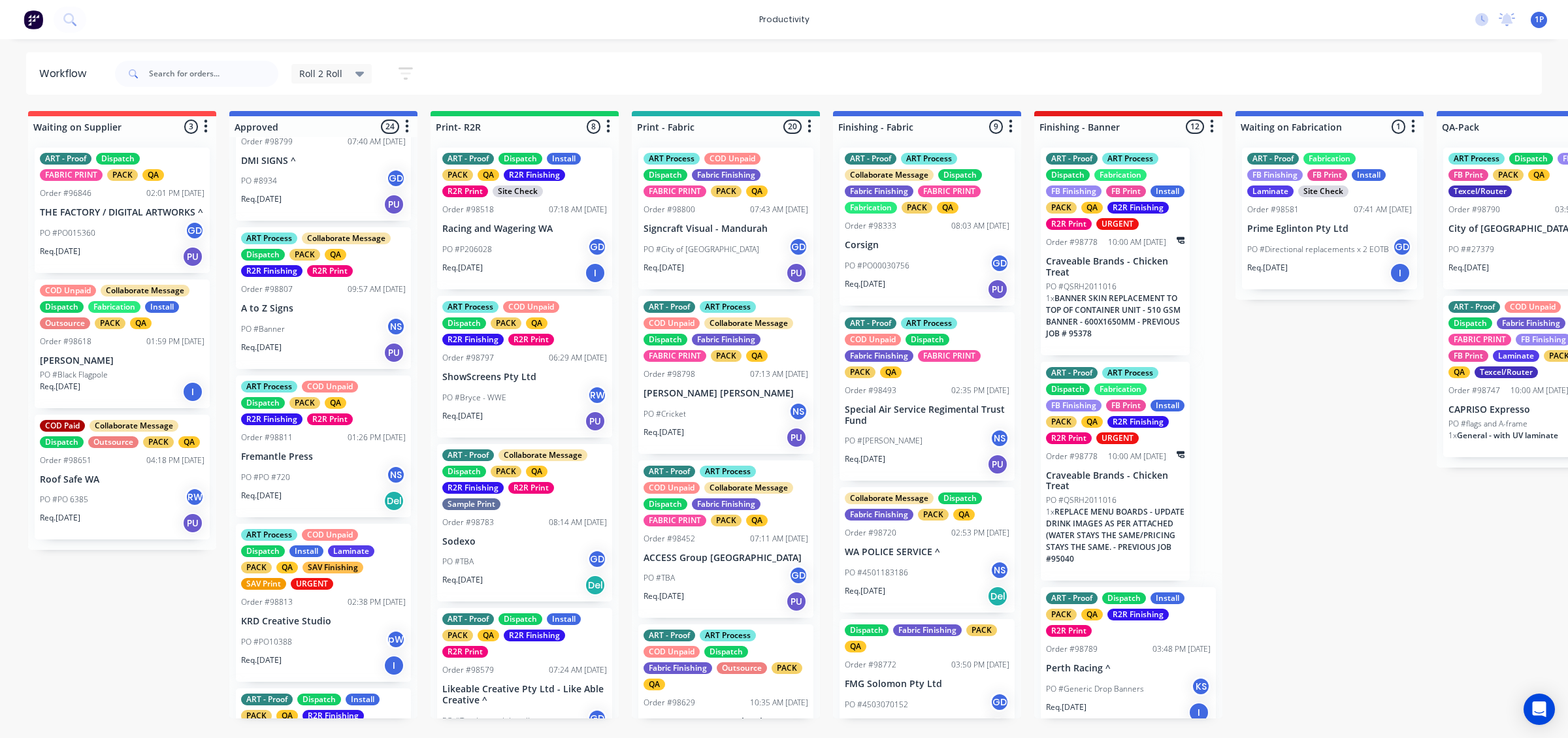
click at [351, 317] on div "PO #Banner NS" at bounding box center [323, 329] width 165 height 25
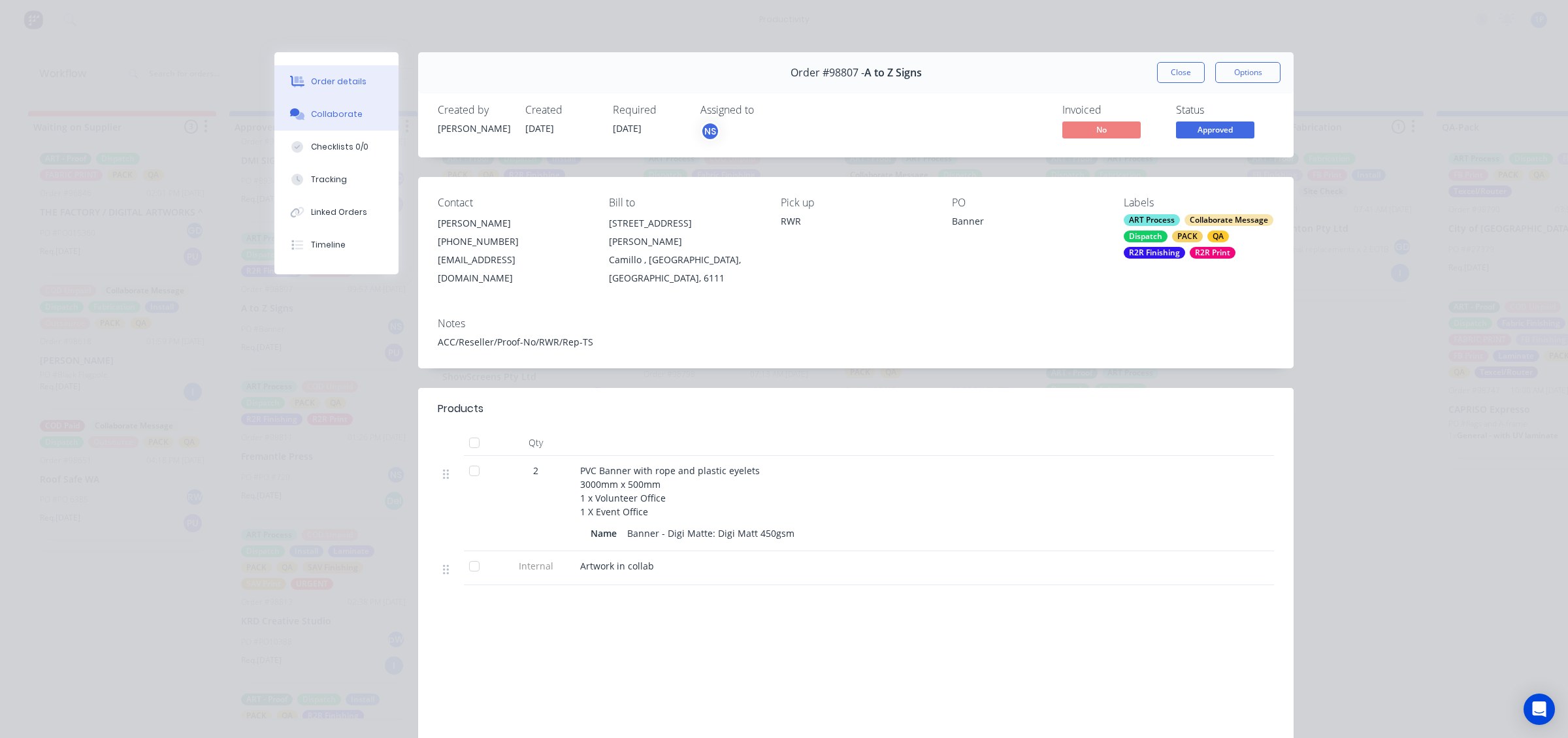
click at [330, 116] on div "Collaborate" at bounding box center [337, 114] width 52 height 12
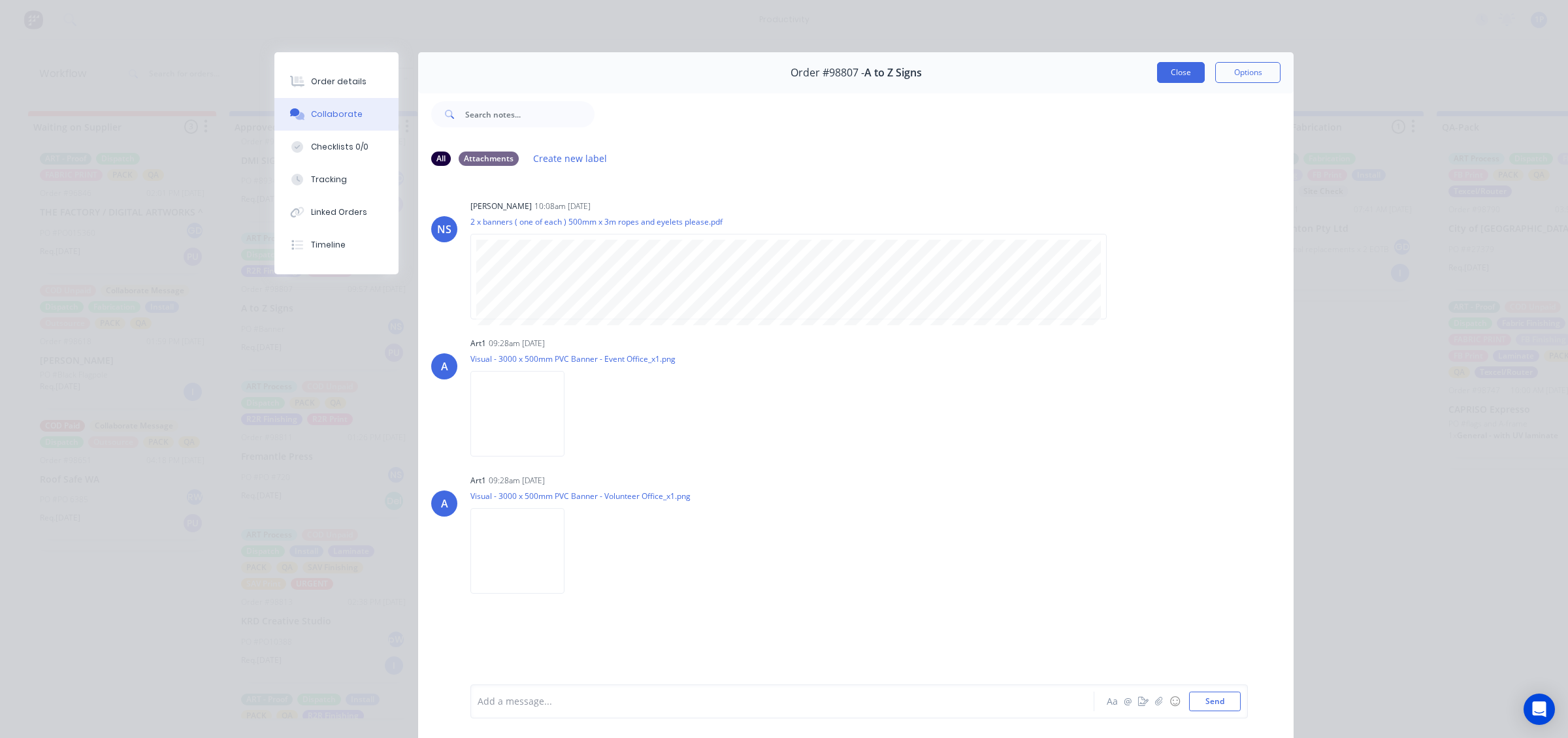
click at [1171, 79] on button "Close" at bounding box center [1181, 72] width 48 height 21
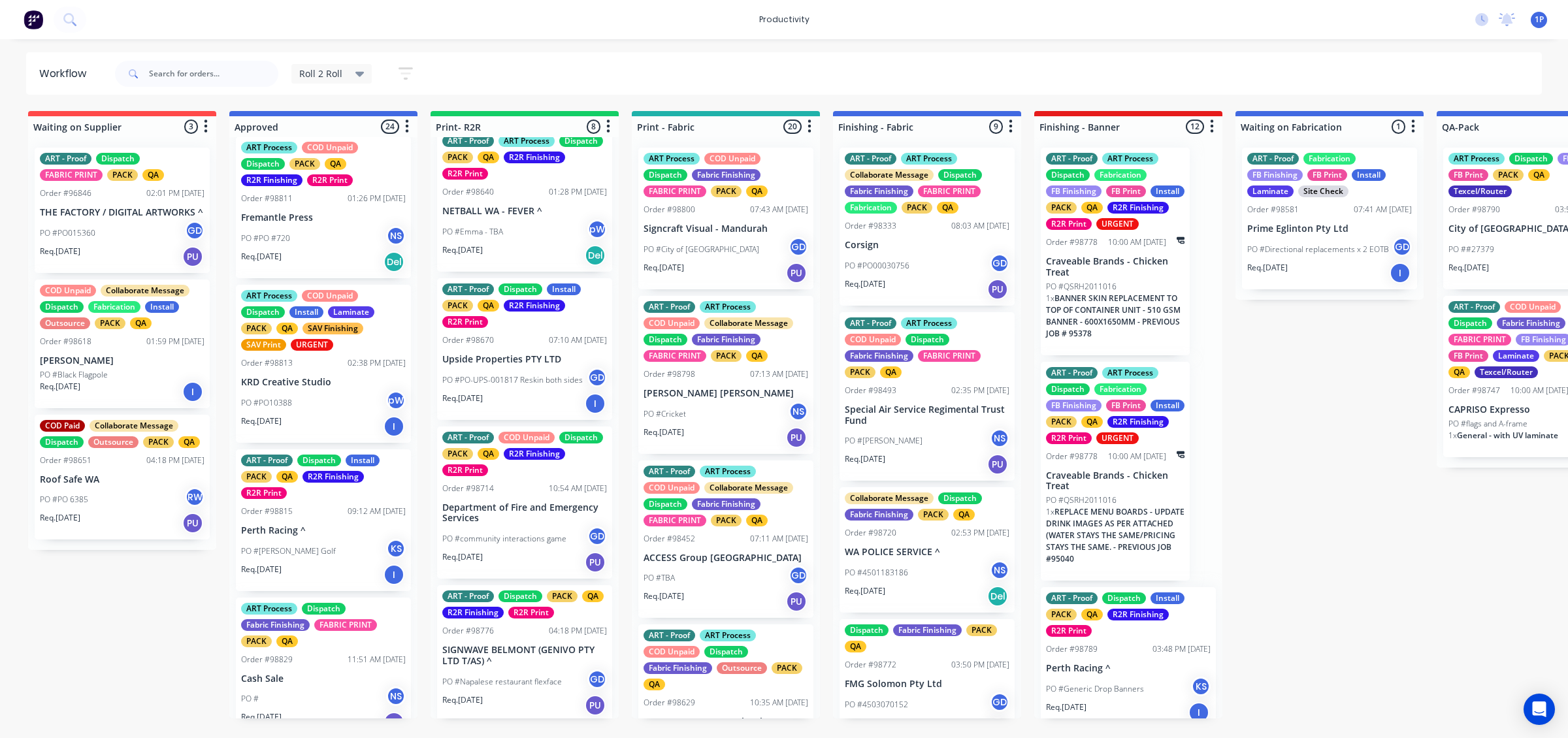
scroll to position [1059, 0]
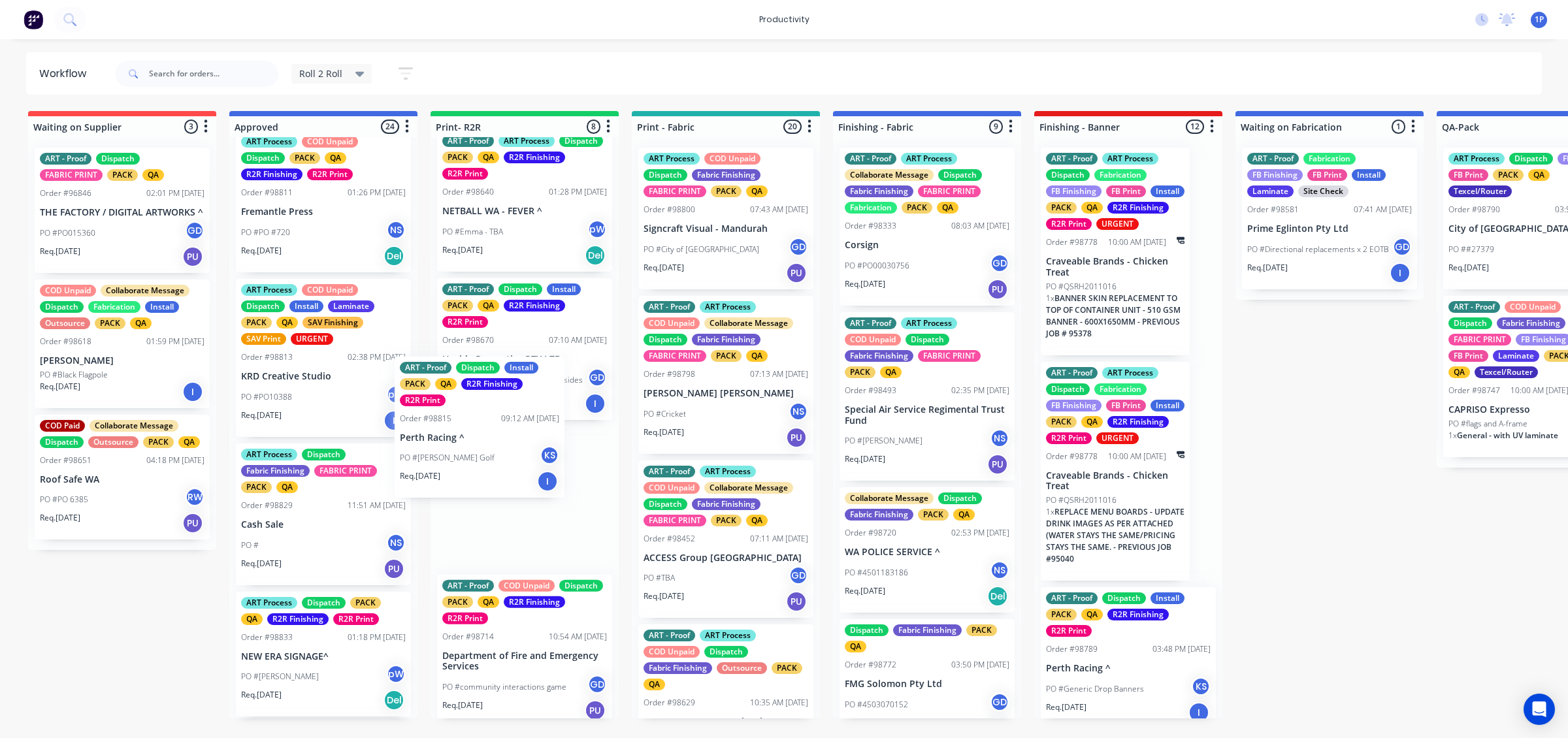
drag, startPoint x: 340, startPoint y: 557, endPoint x: 515, endPoint y: 474, distance: 193.7
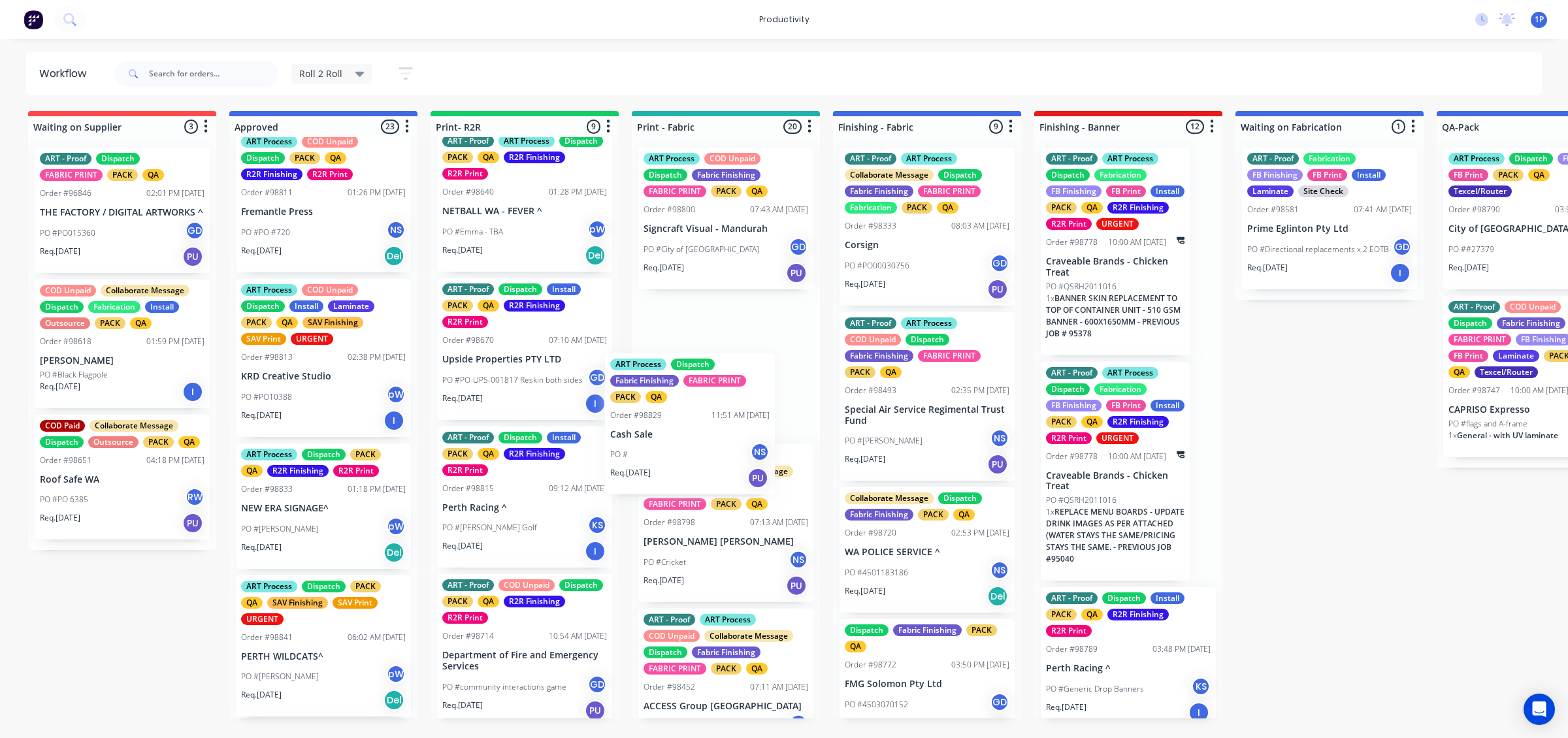
drag, startPoint x: 340, startPoint y: 519, endPoint x: 718, endPoint y: 438, distance: 386.6
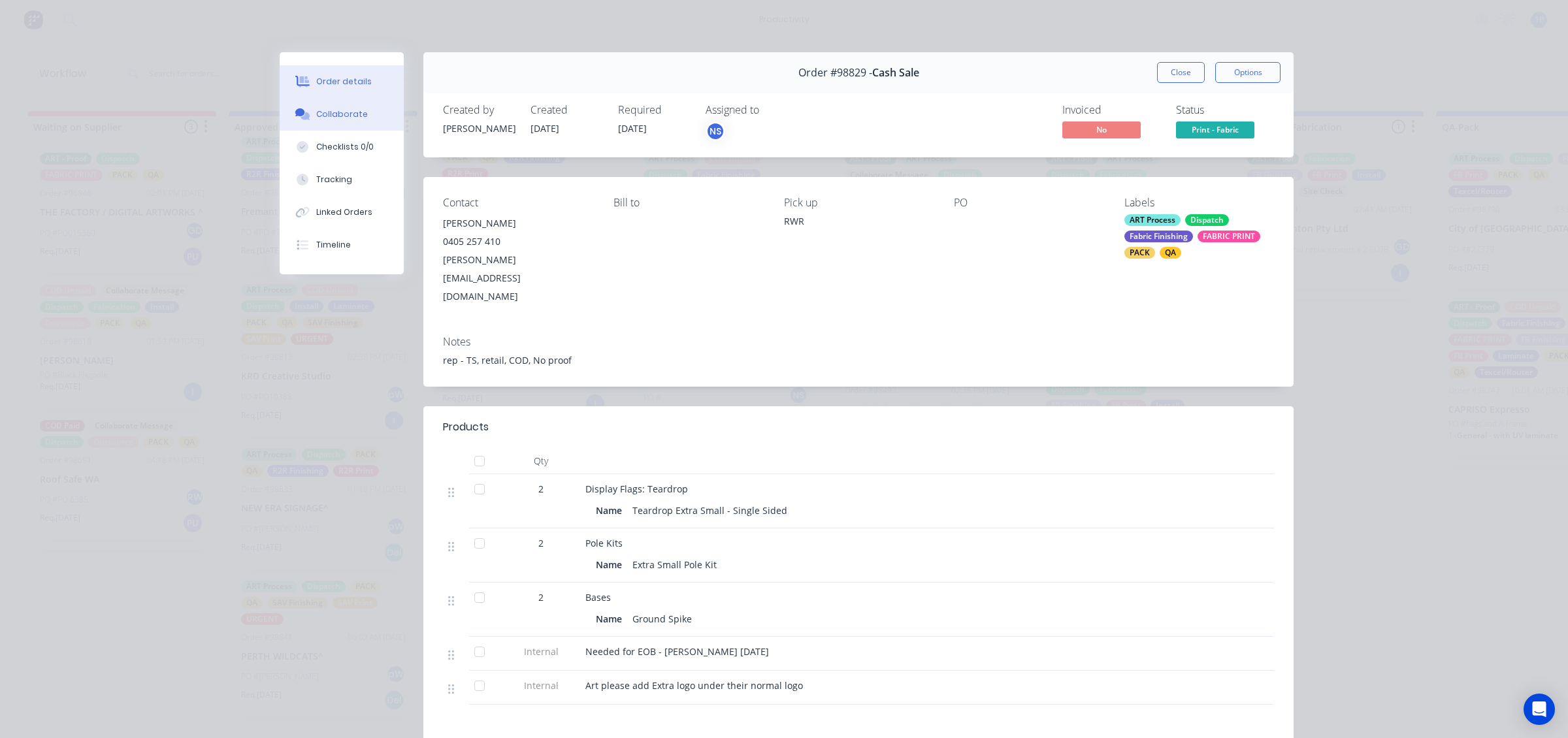
click at [314, 100] on button "Collaborate" at bounding box center [342, 114] width 124 height 32
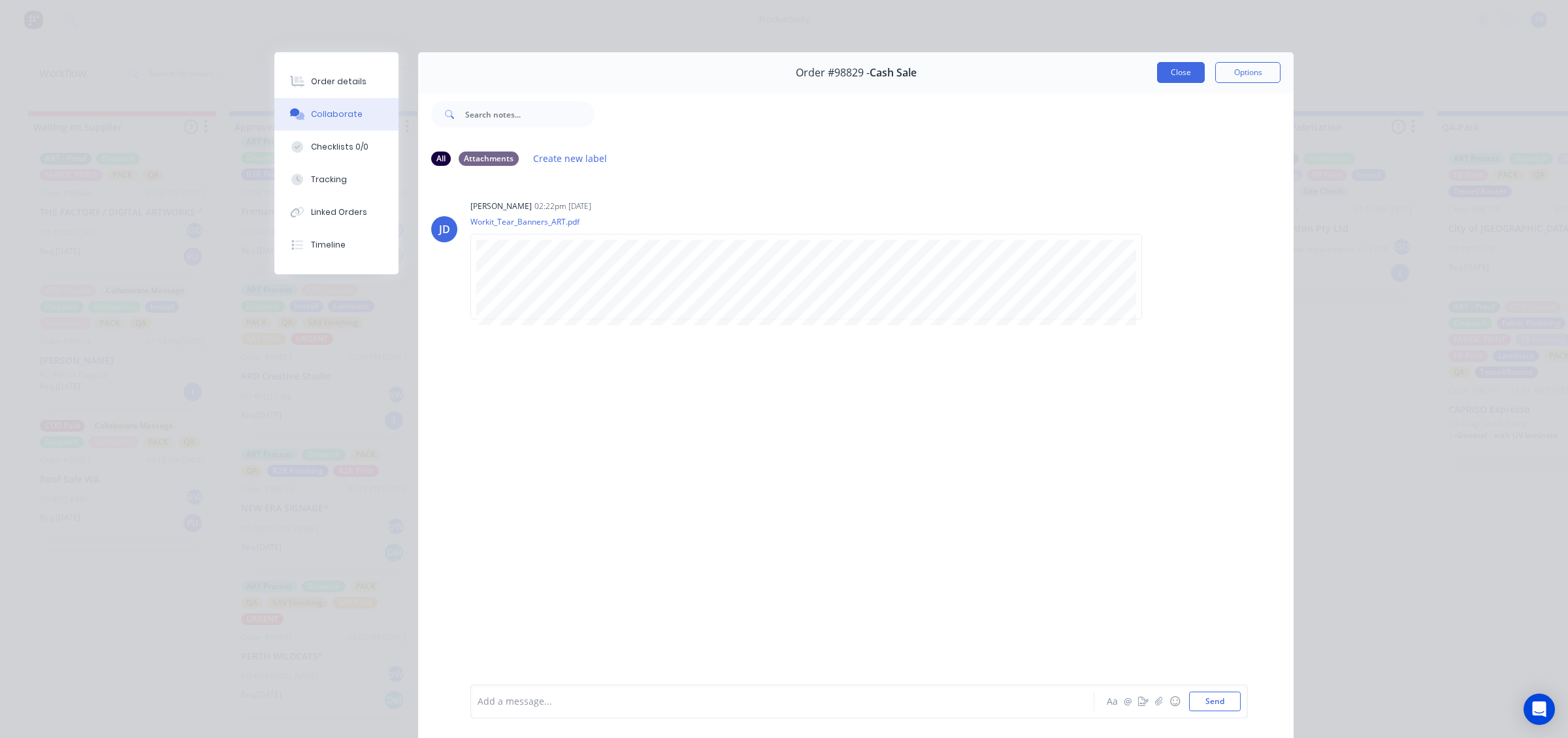
click at [1184, 70] on button "Close" at bounding box center [1181, 72] width 48 height 21
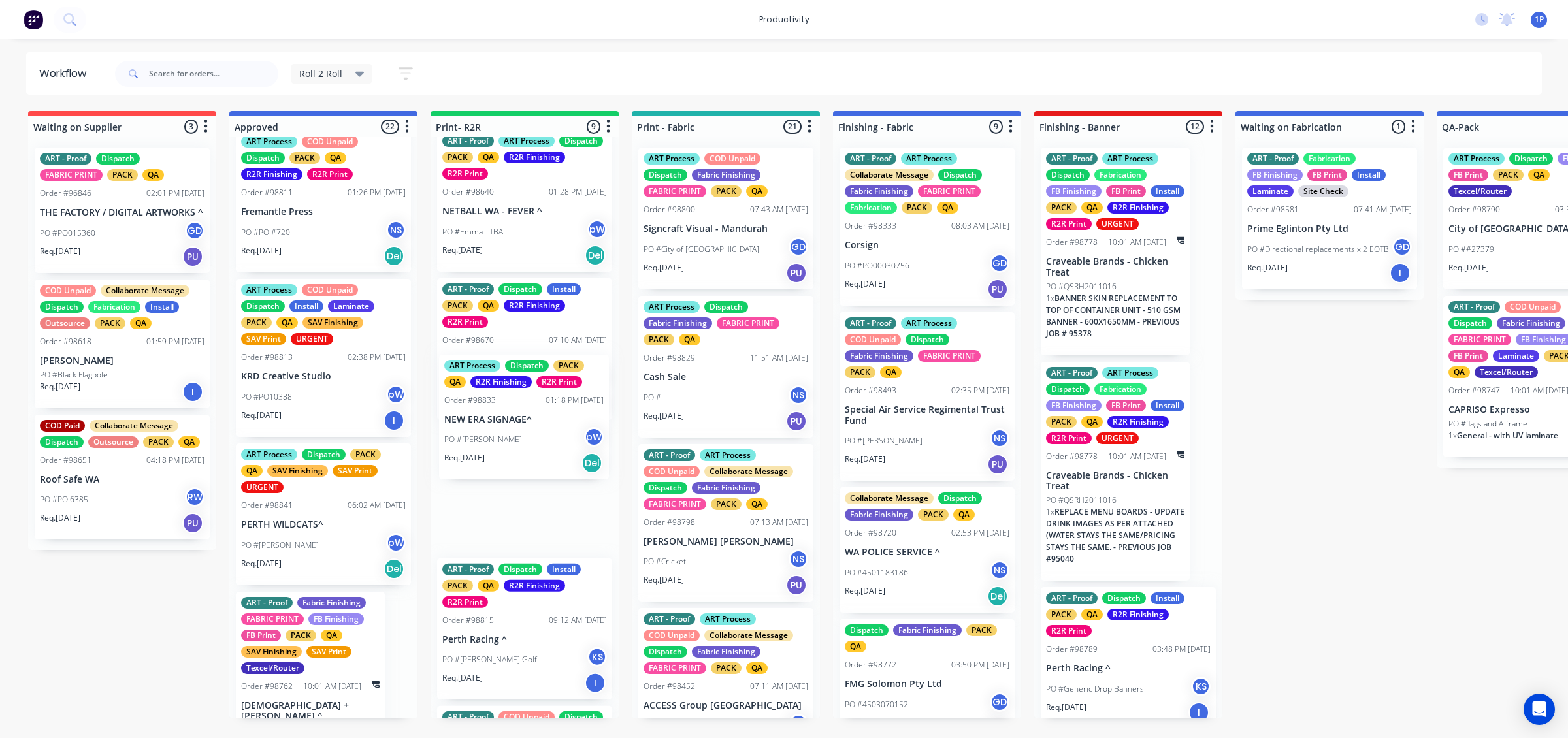
drag, startPoint x: 345, startPoint y: 542, endPoint x: 562, endPoint y: 458, distance: 232.7
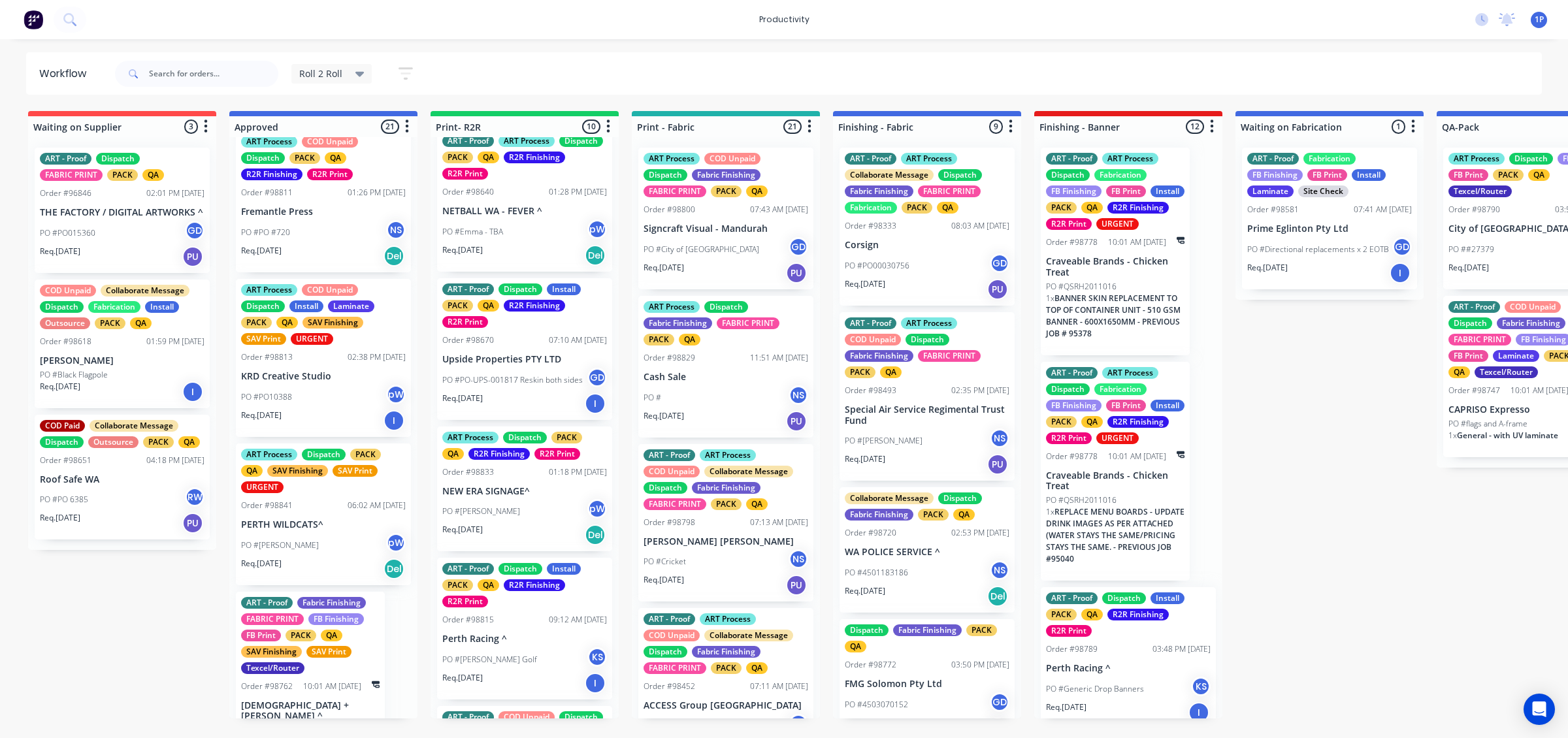
click at [560, 504] on div "PO #[PERSON_NAME] pW" at bounding box center [525, 511] width 165 height 25
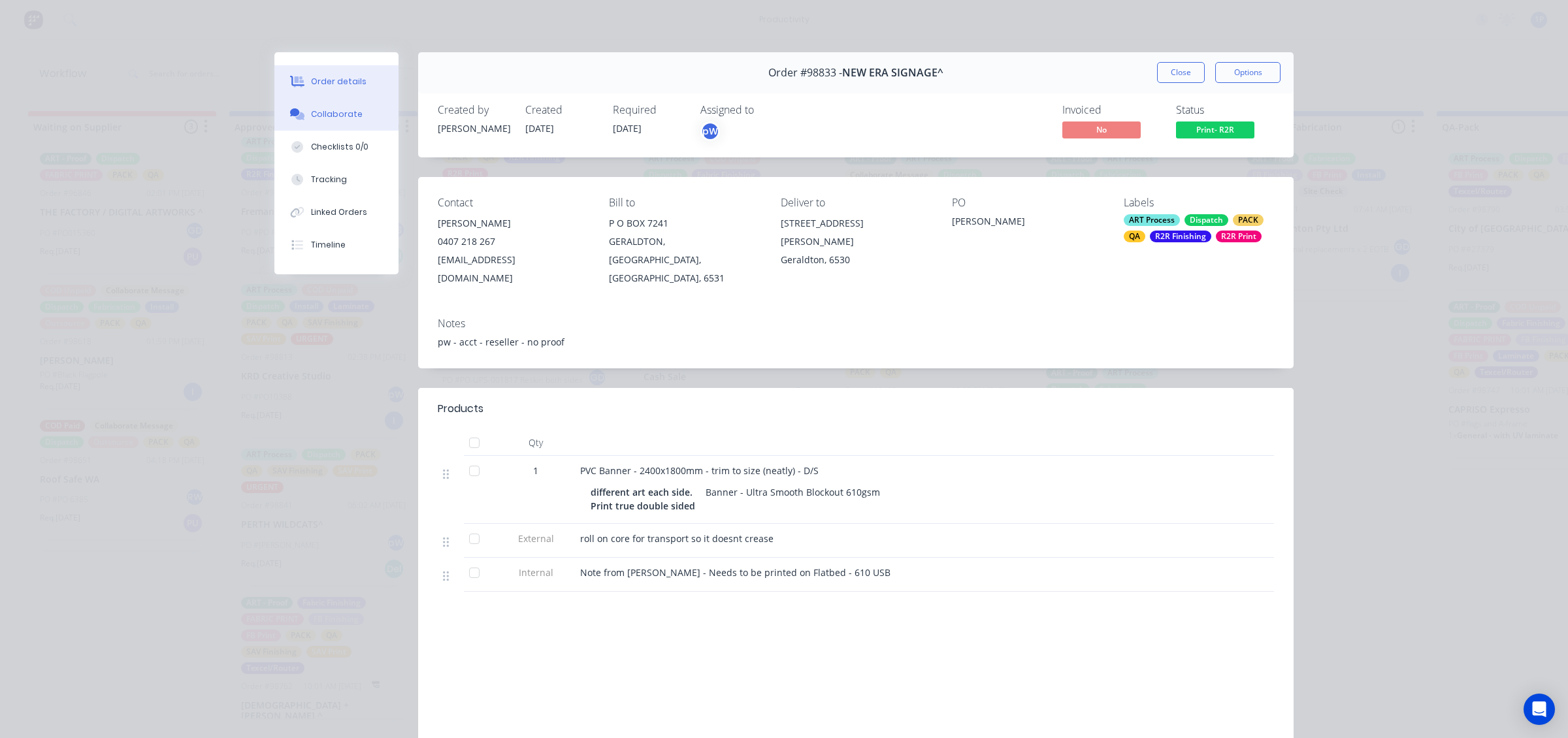
click at [311, 118] on div "Collaborate" at bounding box center [337, 114] width 52 height 12
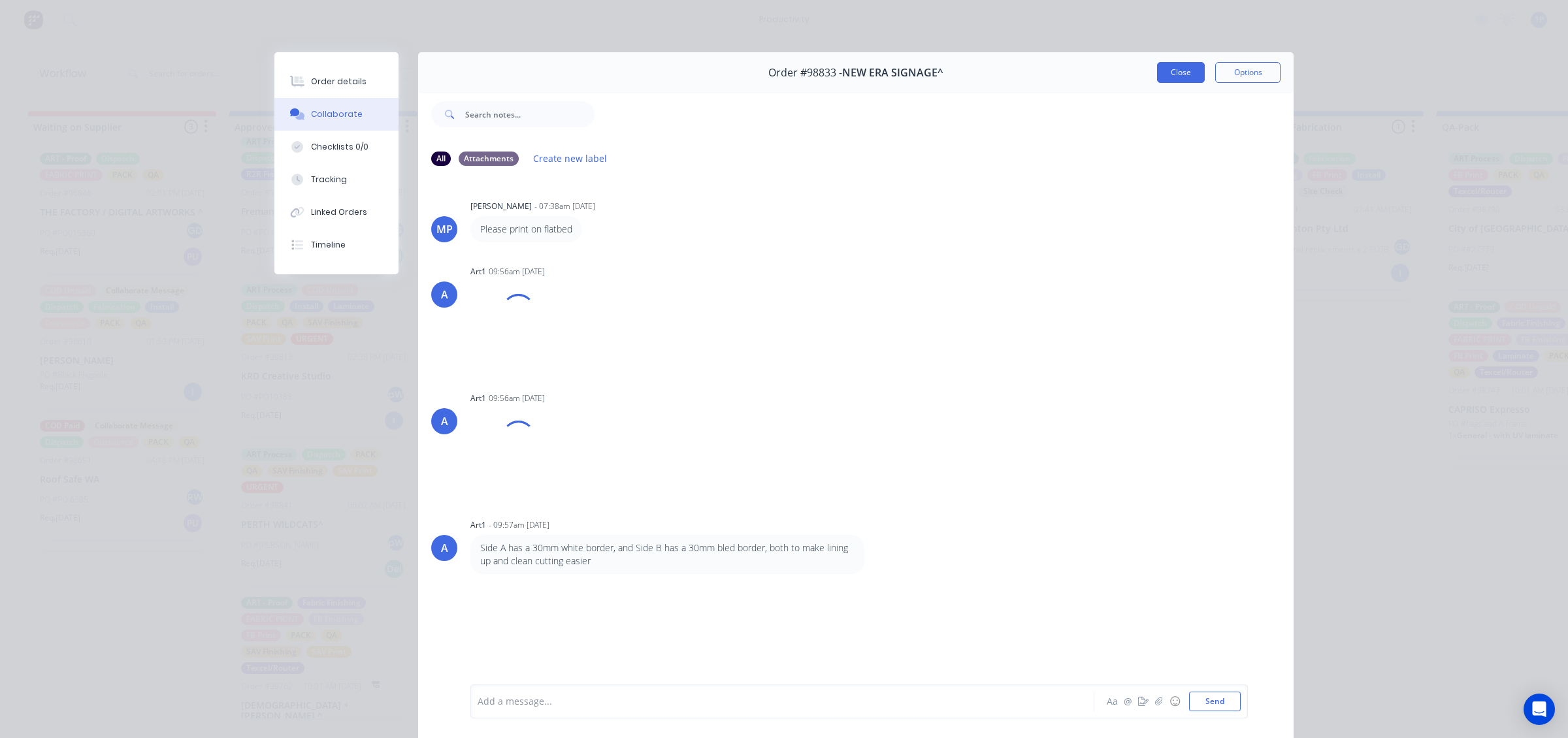
click at [1179, 79] on button "Close" at bounding box center [1181, 72] width 48 height 21
